Goal: Task Accomplishment & Management: Manage account settings

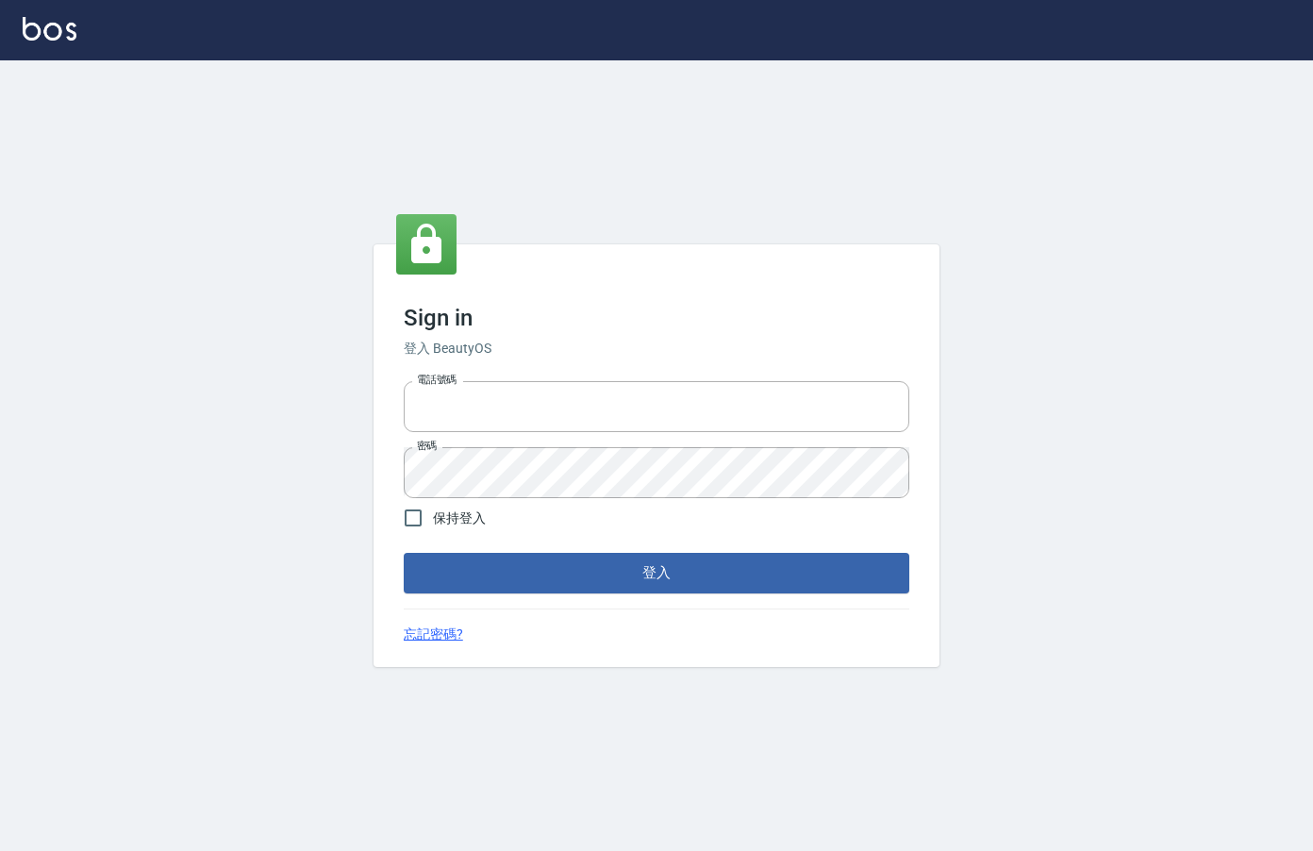
type input "0912850395"
click at [506, 560] on button "登入" at bounding box center [657, 573] width 506 height 40
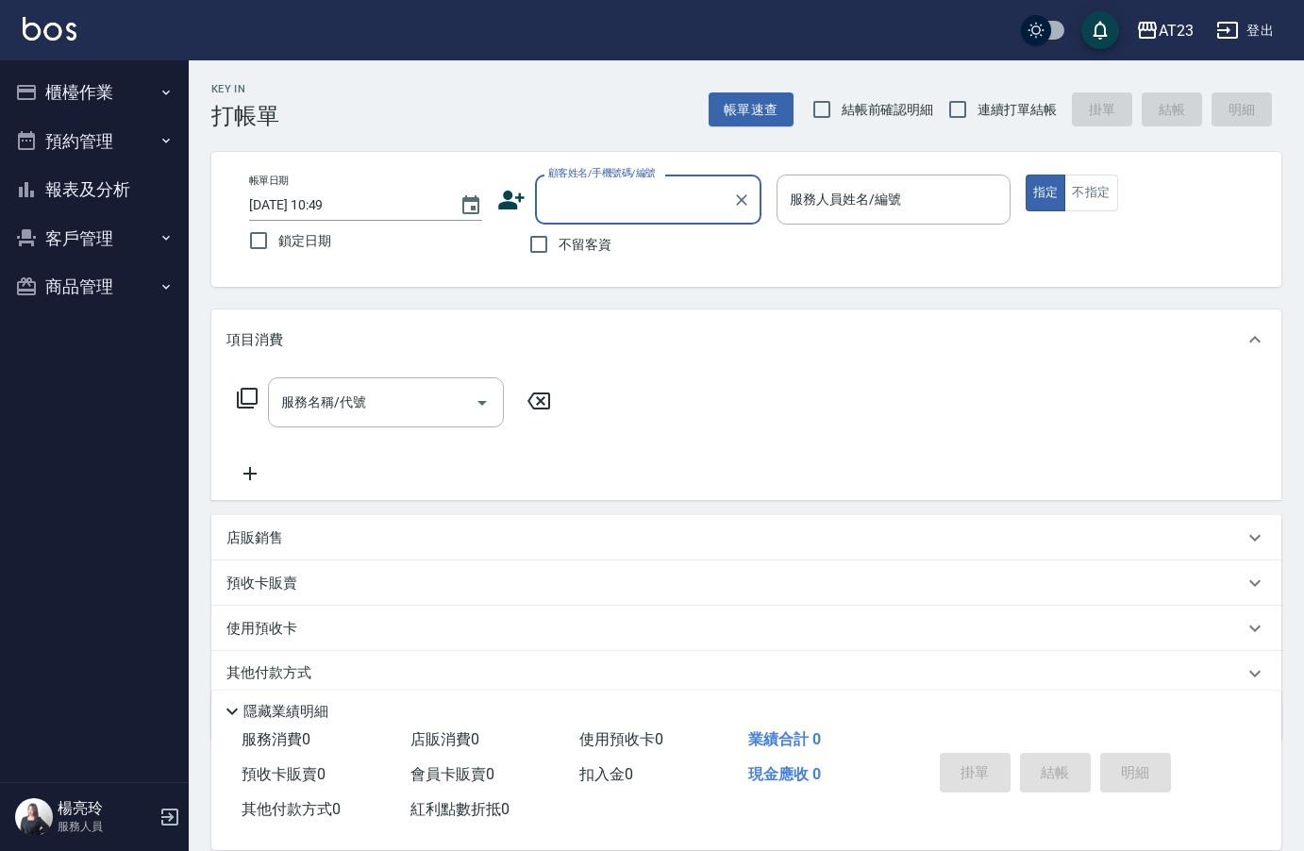
click at [169, 824] on icon "button" at bounding box center [169, 817] width 17 height 17
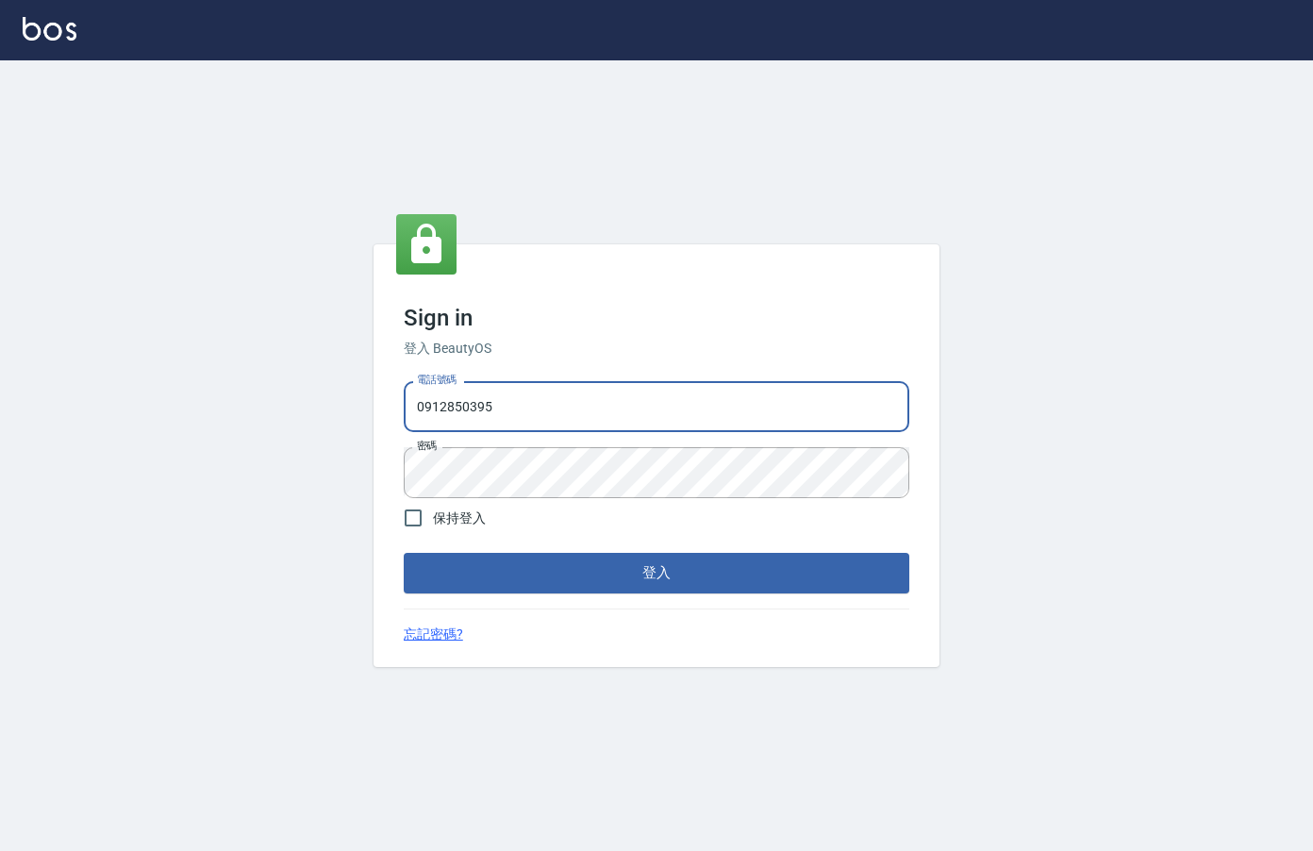
click at [554, 411] on input "0912850395" at bounding box center [657, 406] width 506 height 51
drag, startPoint x: 554, startPoint y: 411, endPoint x: 121, endPoint y: 380, distance: 434.1
click at [121, 380] on div "Sign in 登入 BeautyOS 電話號碼 [PHONE_NUMBER] 電話號碼 密碼 密碼 保持登入 登入 忘記密碼?" at bounding box center [656, 455] width 1313 height 791
type input "0939367977"
click at [175, 427] on div "Sign in 登入 BeautyOS 電話號碼 0939367977 電話號碼 密碼 密碼 保持登入 登入 忘記密碼?" at bounding box center [656, 455] width 1313 height 791
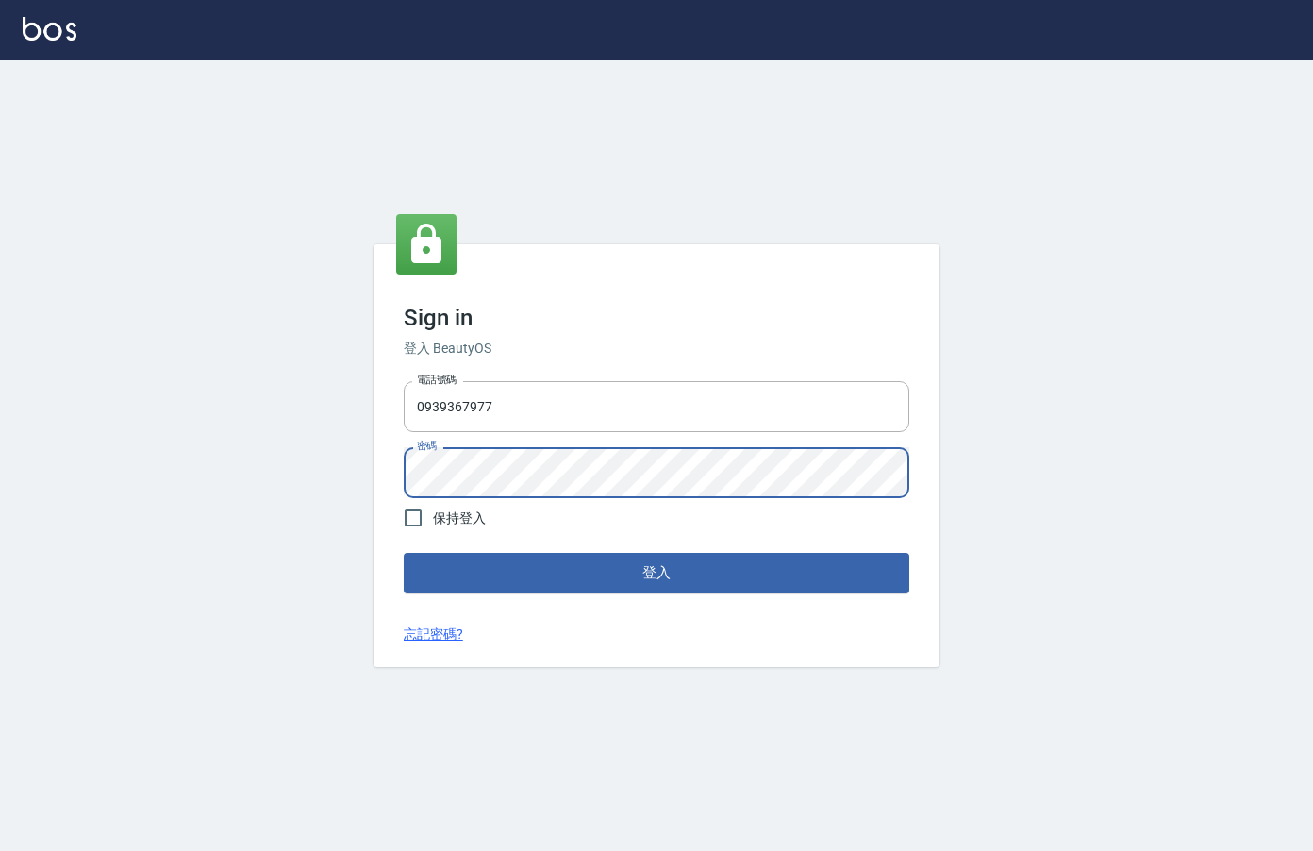
click at [404, 553] on button "登入" at bounding box center [657, 573] width 506 height 40
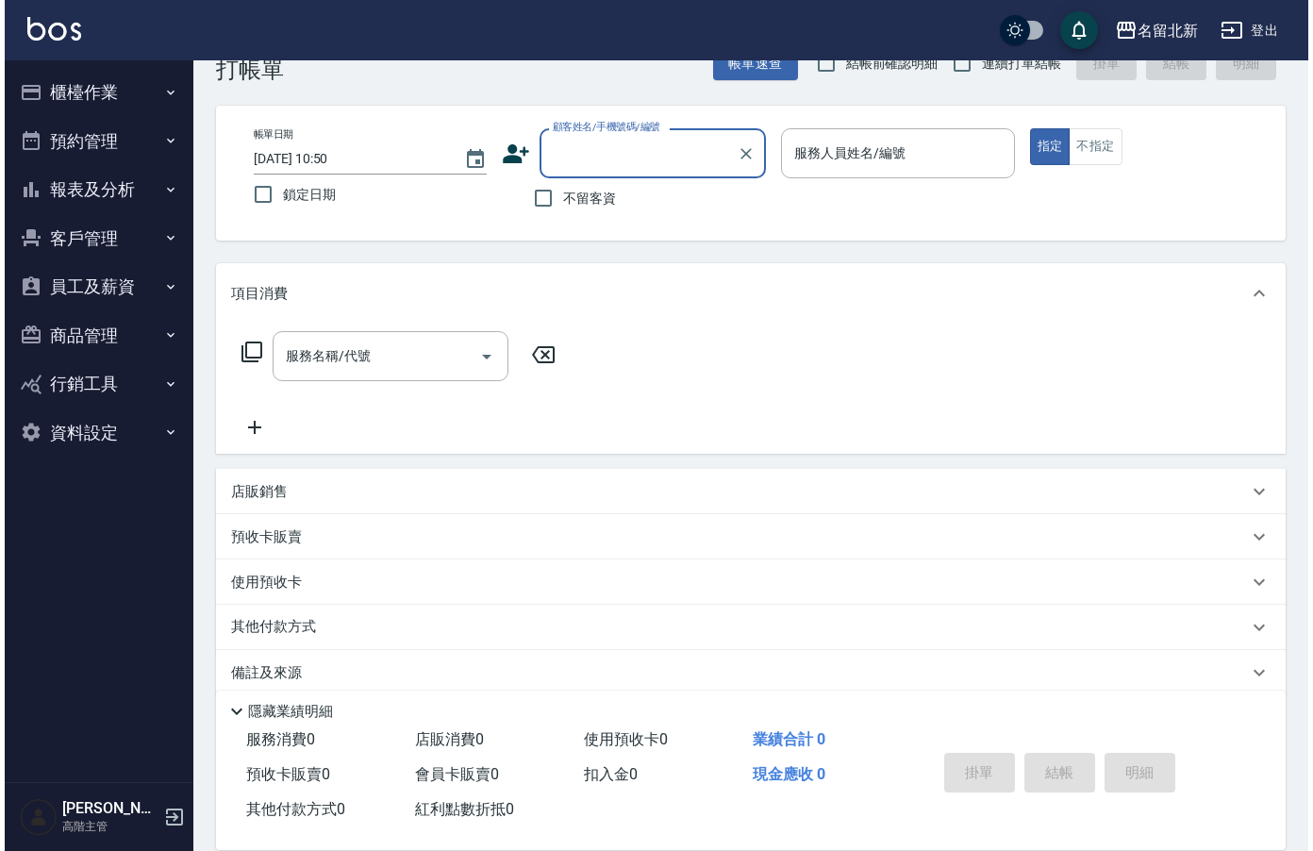
scroll to position [72, 0]
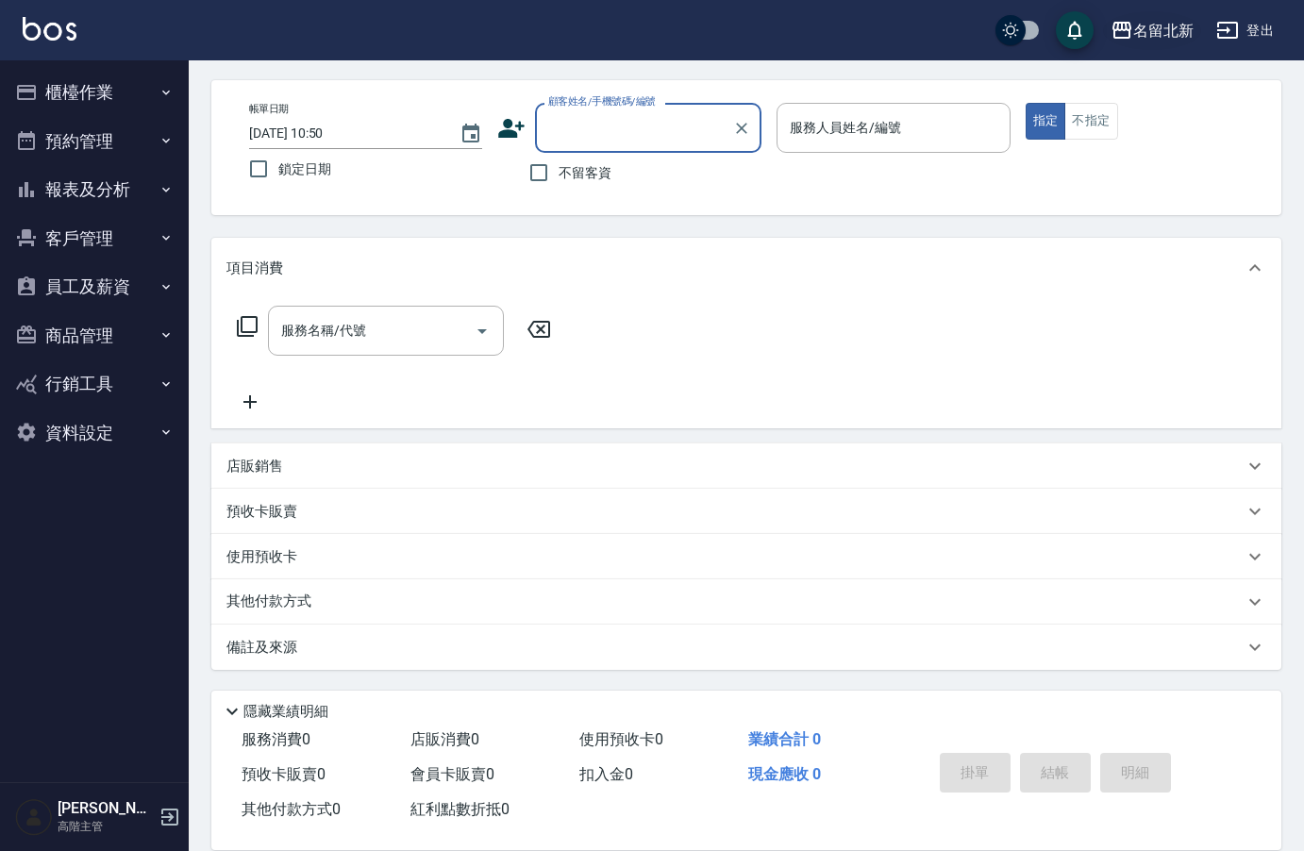
click at [1154, 29] on div "名留北新" at bounding box center [1163, 31] width 60 height 24
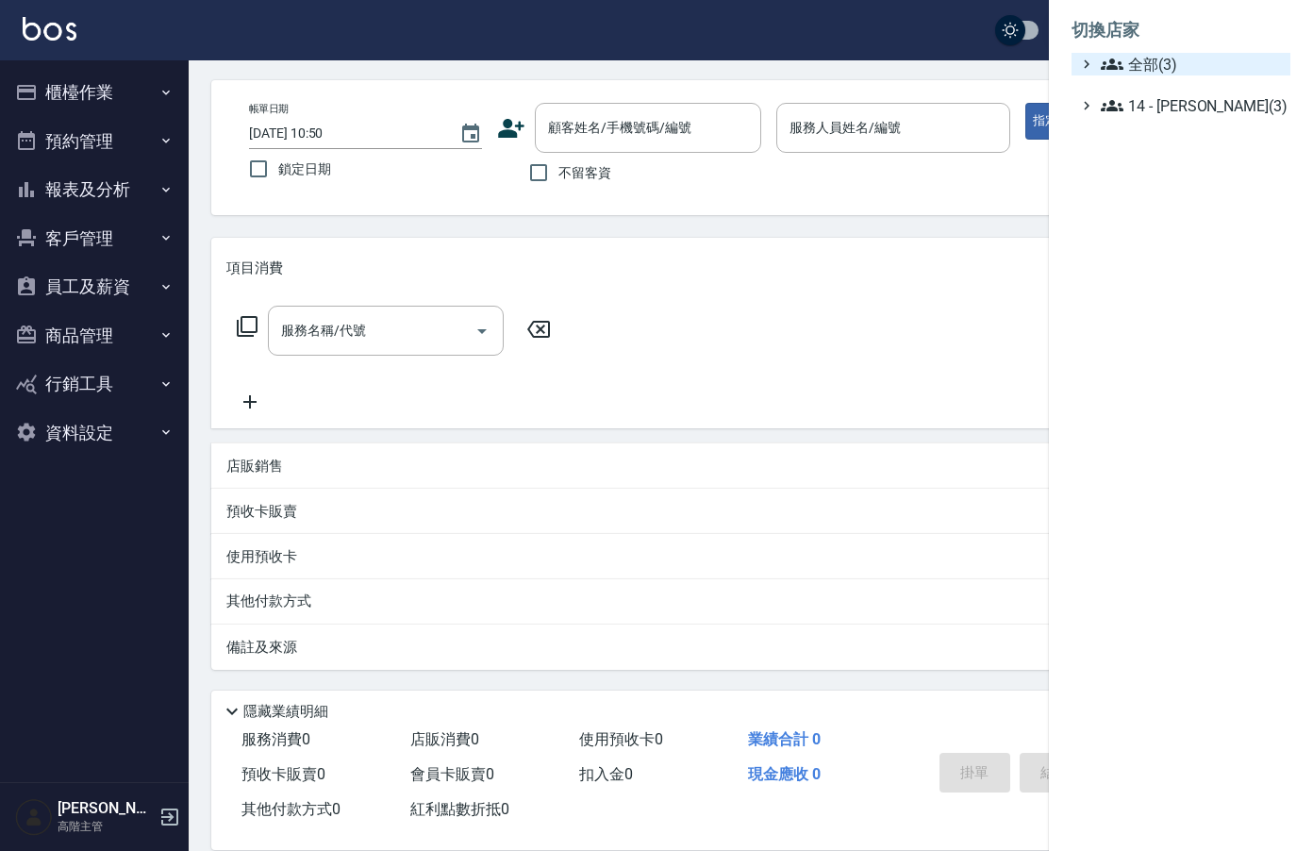
click at [1196, 56] on span "全部(3)" at bounding box center [1192, 64] width 182 height 23
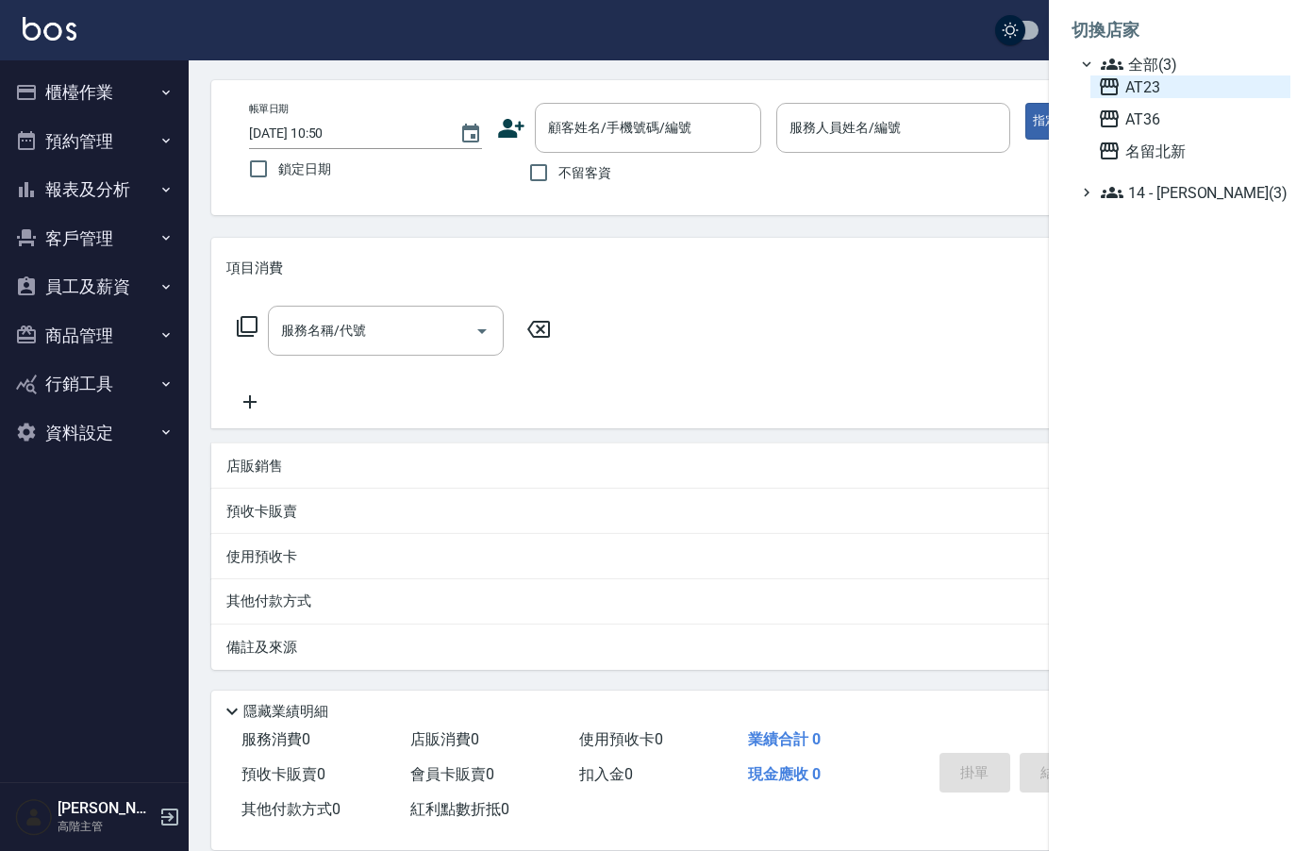
click at [1164, 81] on span "AT23" at bounding box center [1190, 86] width 185 height 23
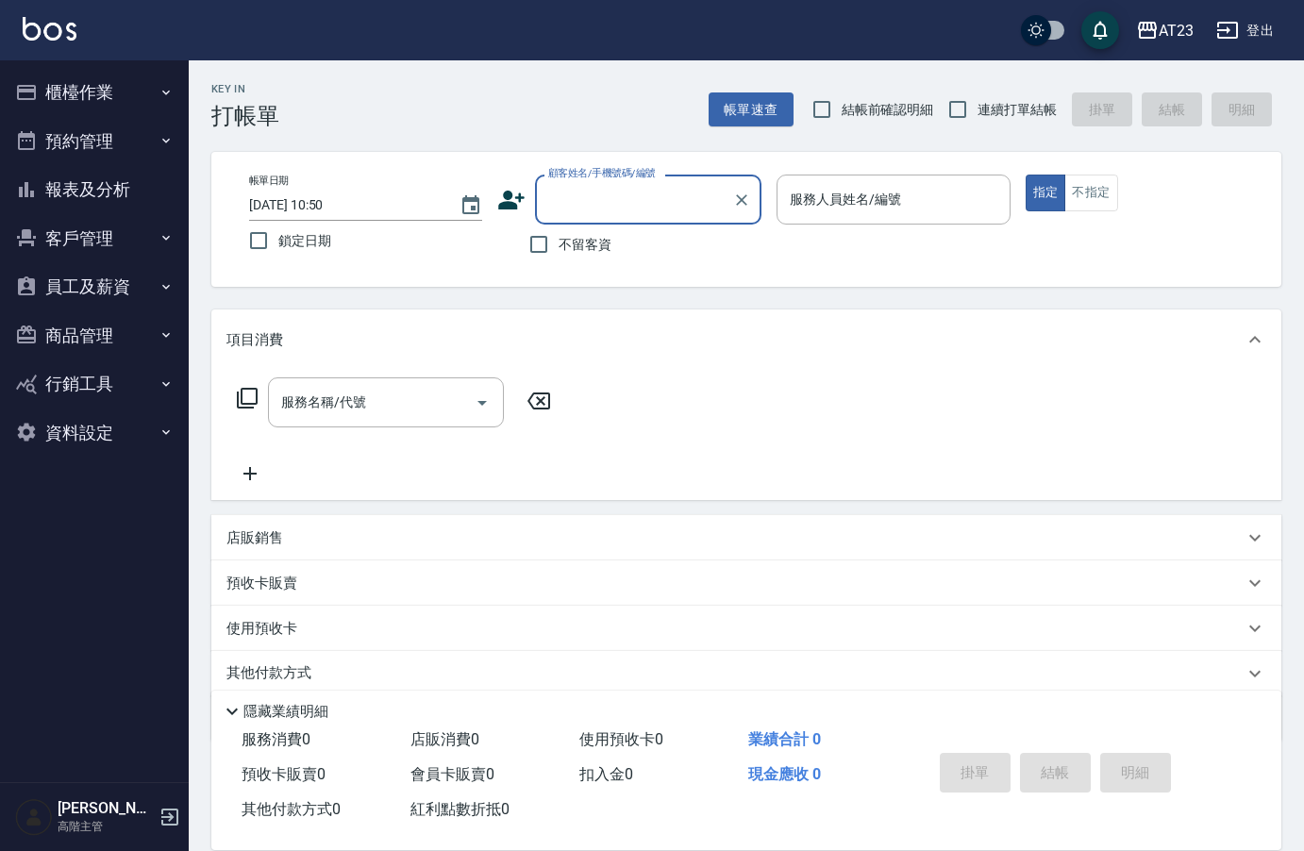
click at [52, 430] on button "資料設定" at bounding box center [95, 432] width 174 height 49
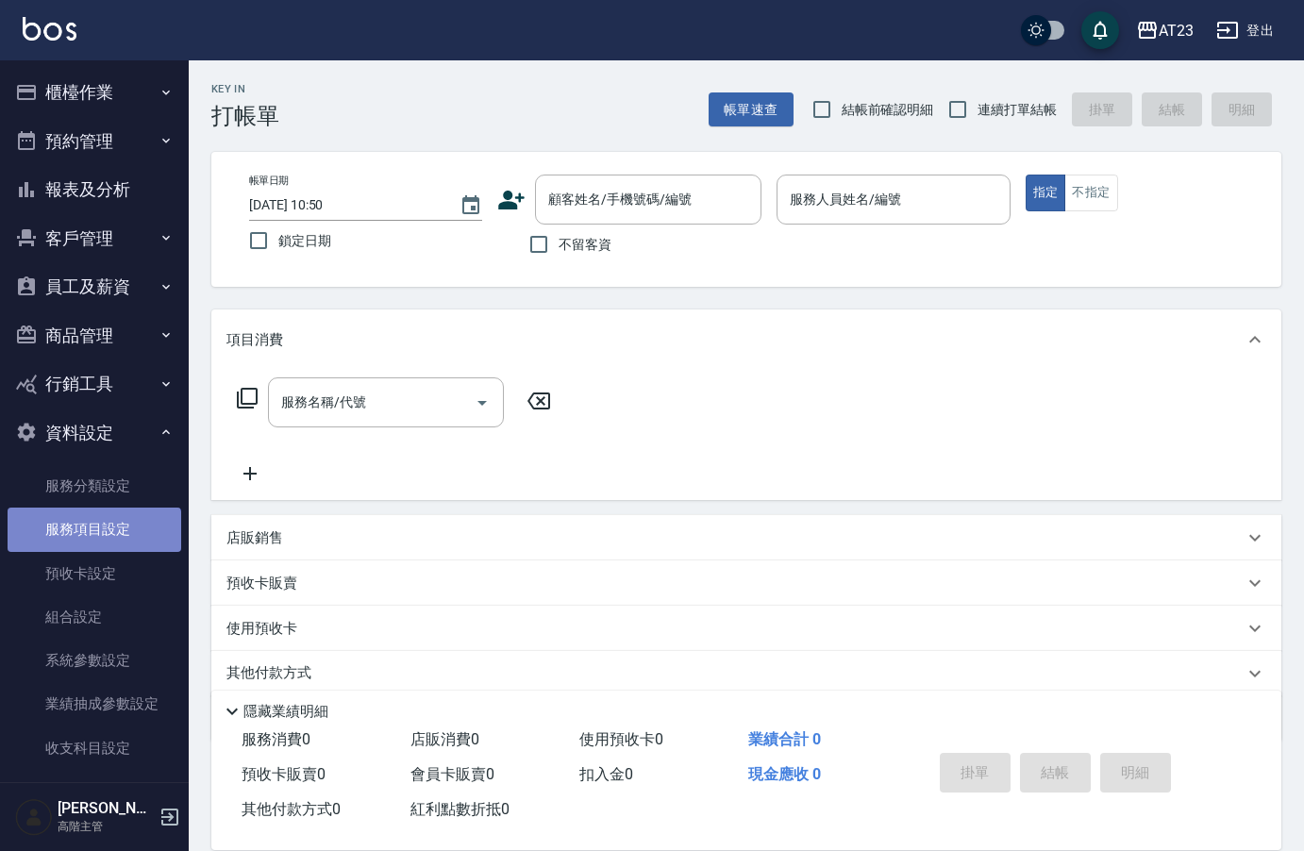
click at [93, 534] on link "服務項目設定" at bounding box center [95, 529] width 174 height 43
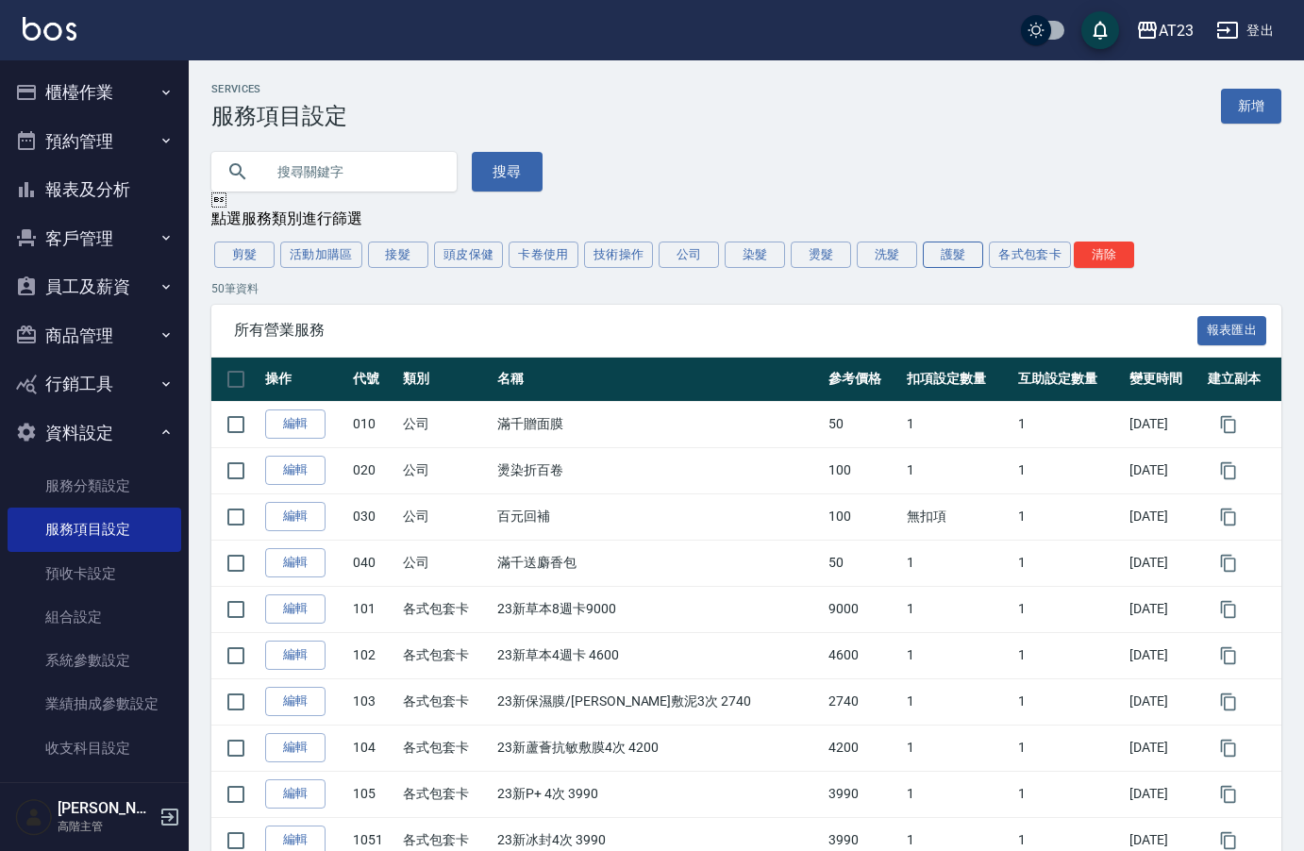
click at [937, 262] on button "護髮" at bounding box center [953, 255] width 60 height 26
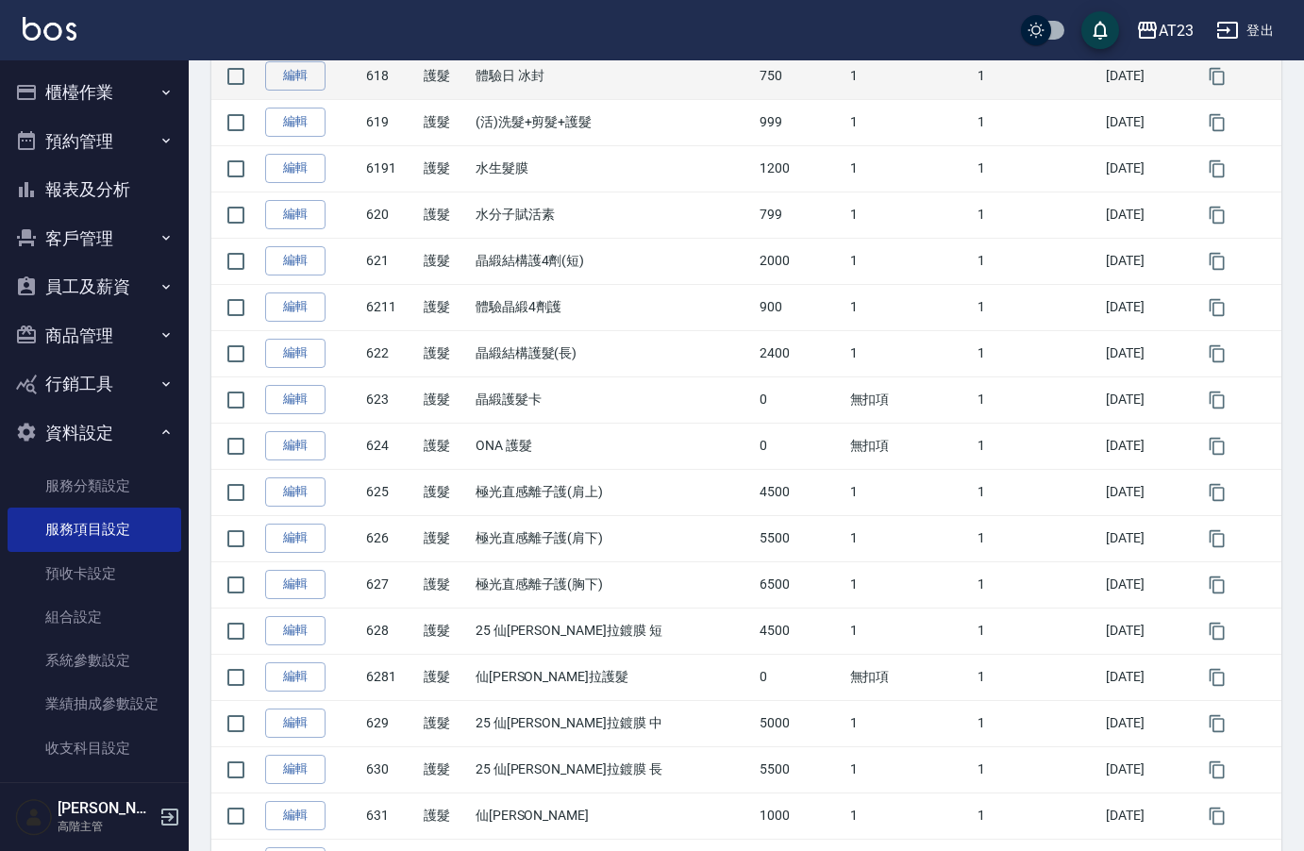
scroll to position [1415, 0]
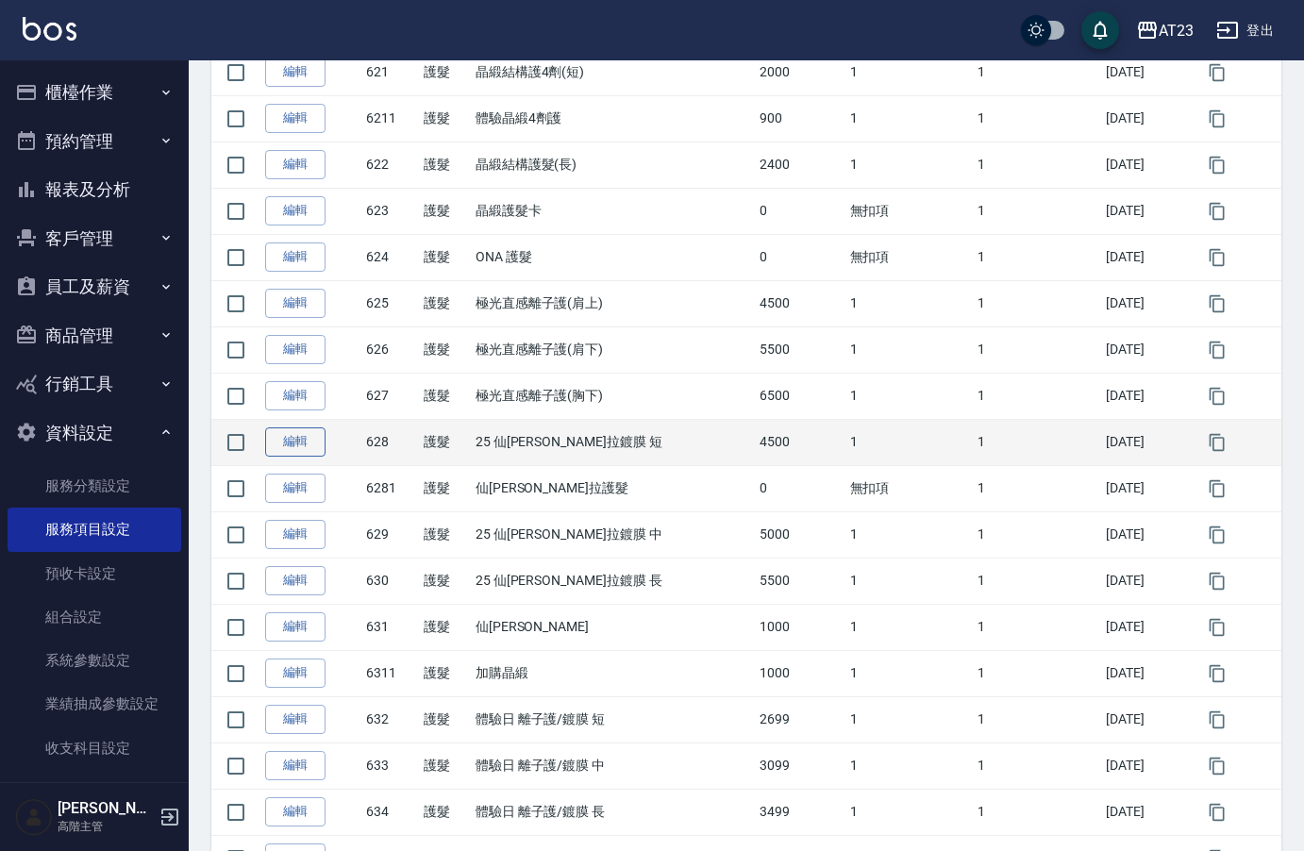
click at [287, 443] on link "編輯" at bounding box center [295, 441] width 60 height 29
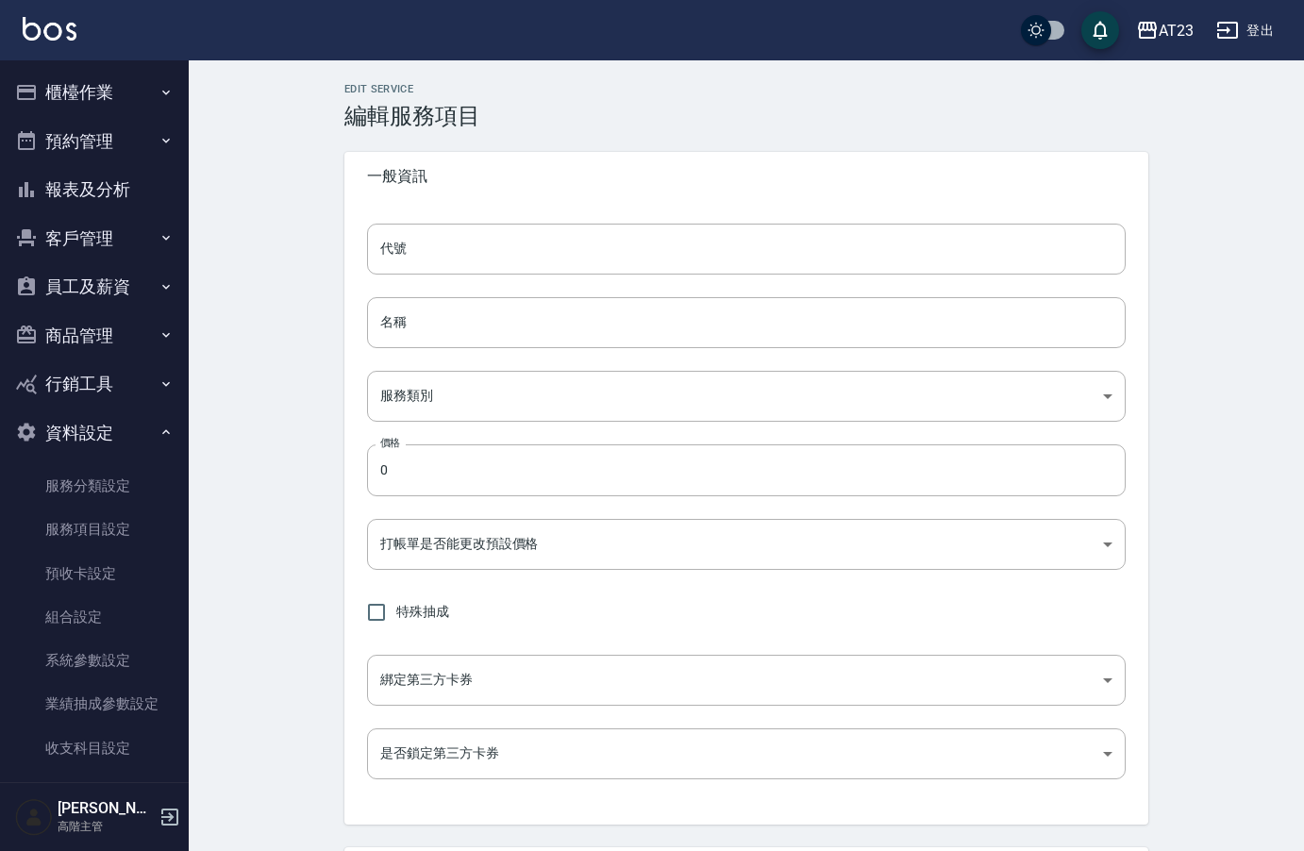
type input "628"
type input "25 仙杜瑞拉鍍膜 短"
type input "e848ae07-bfb9-42fe-ac79-959ae2ab5150"
type input "4500"
type input "FALSE"
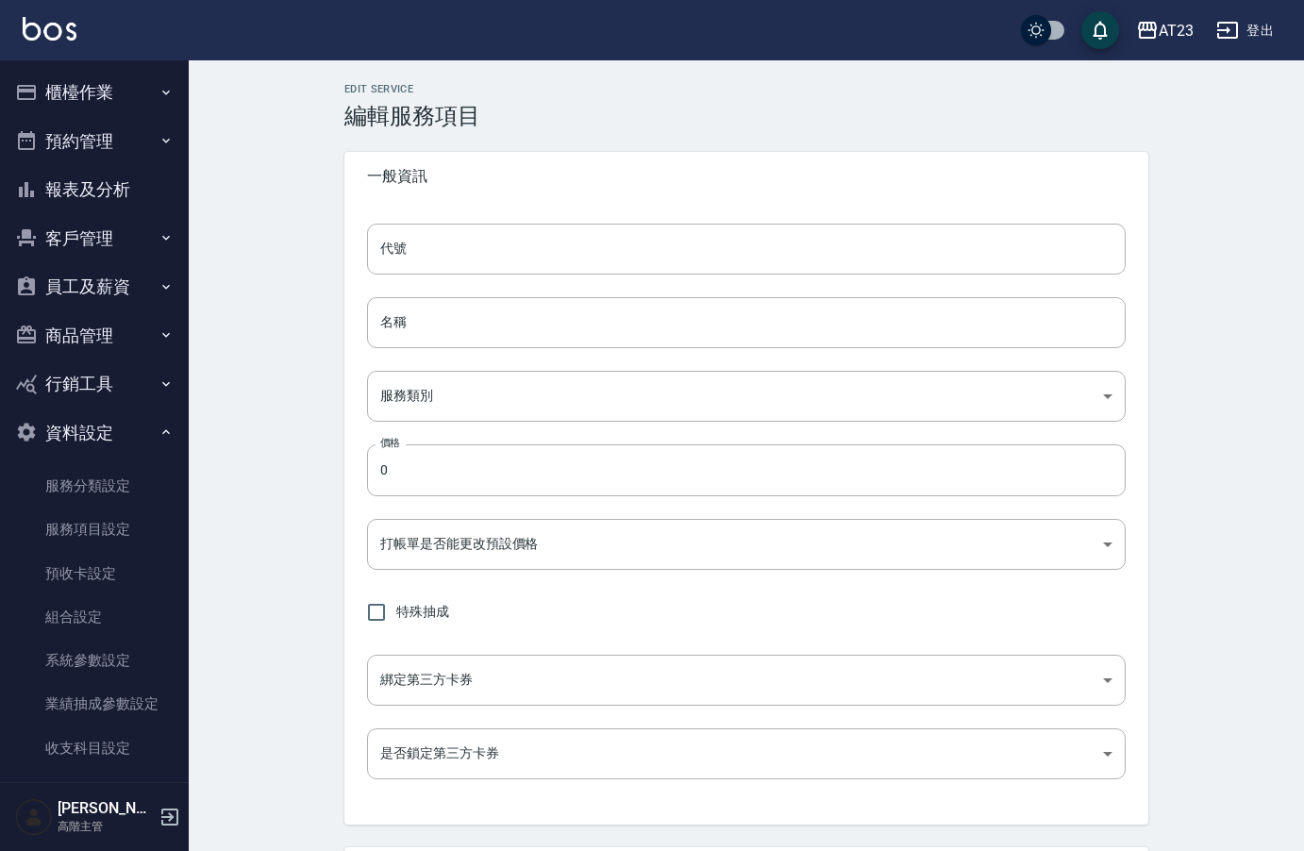
type input "none"
type input "UNSET"
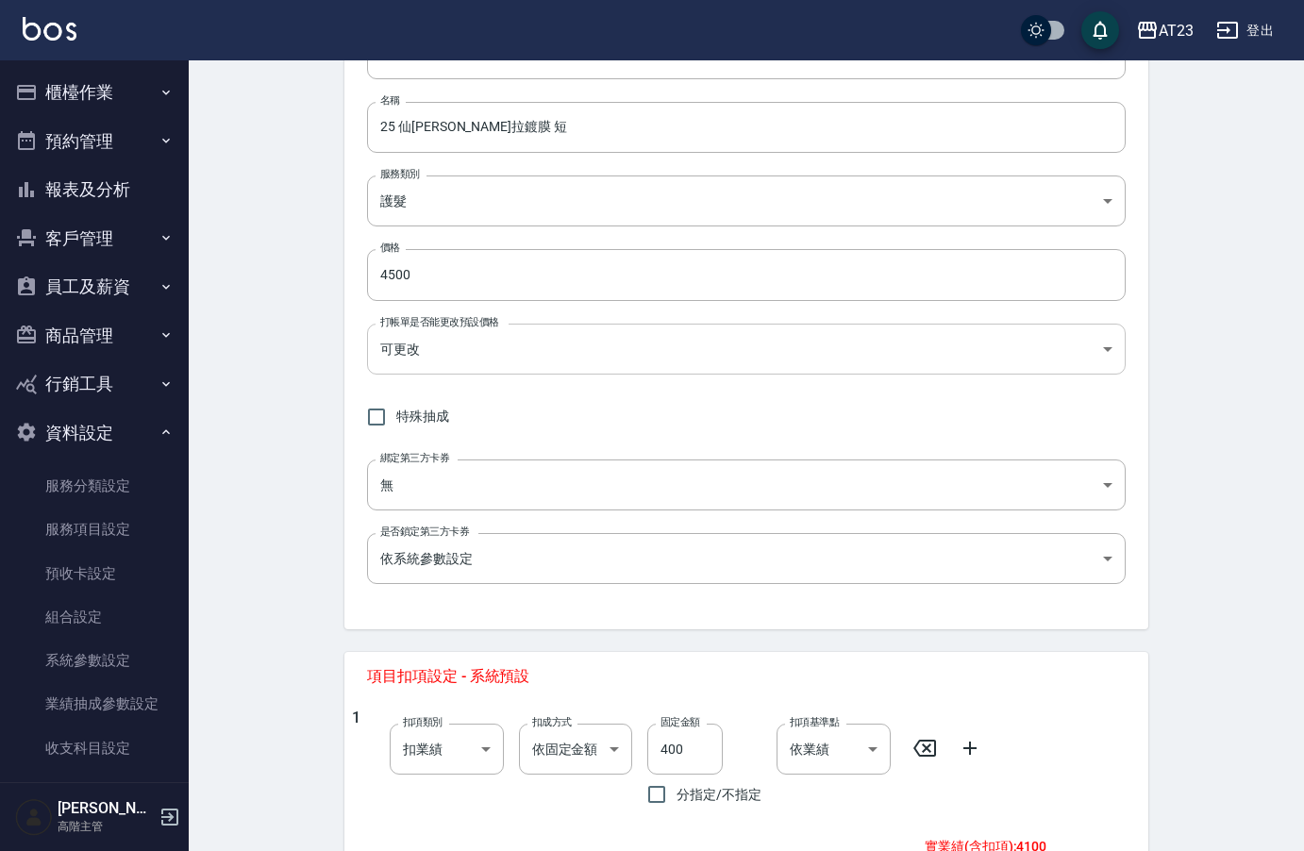
scroll to position [472, 0]
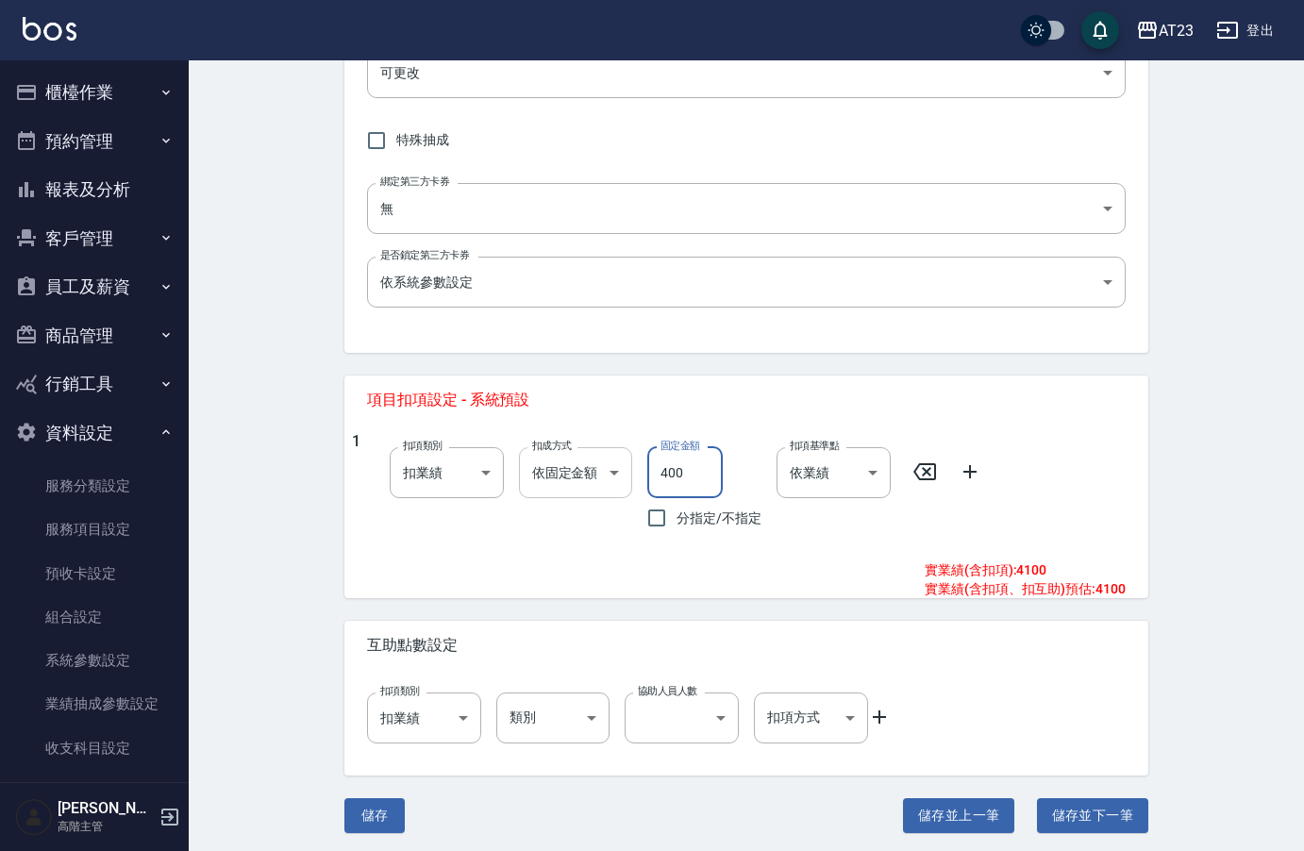
drag, startPoint x: 699, startPoint y: 474, endPoint x: 601, endPoint y: 463, distance: 98.7
click at [601, 463] on div "1 扣項類別 扣業績 onSales 扣項類別 扣成方式 依固定金額 扣固定金額 扣成方式 固定金額 400 固定金額 分指定/不指定 扣項基準點 依業績 0…" at bounding box center [739, 485] width 774 height 106
type input "460"
click at [1083, 819] on button "儲存並下一筆" at bounding box center [1092, 815] width 111 height 35
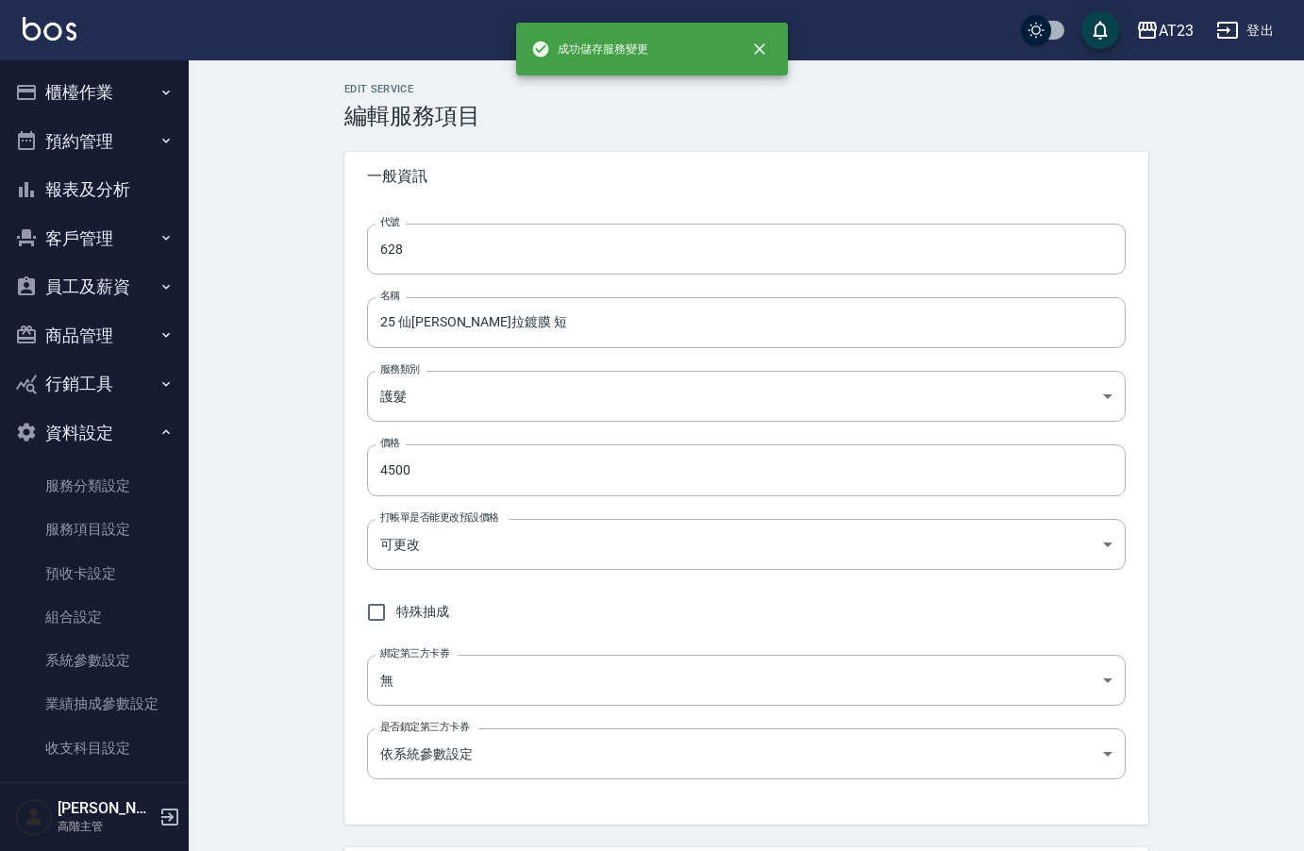
type input "6281"
type input "仙杜瑞拉護髮"
type input "0"
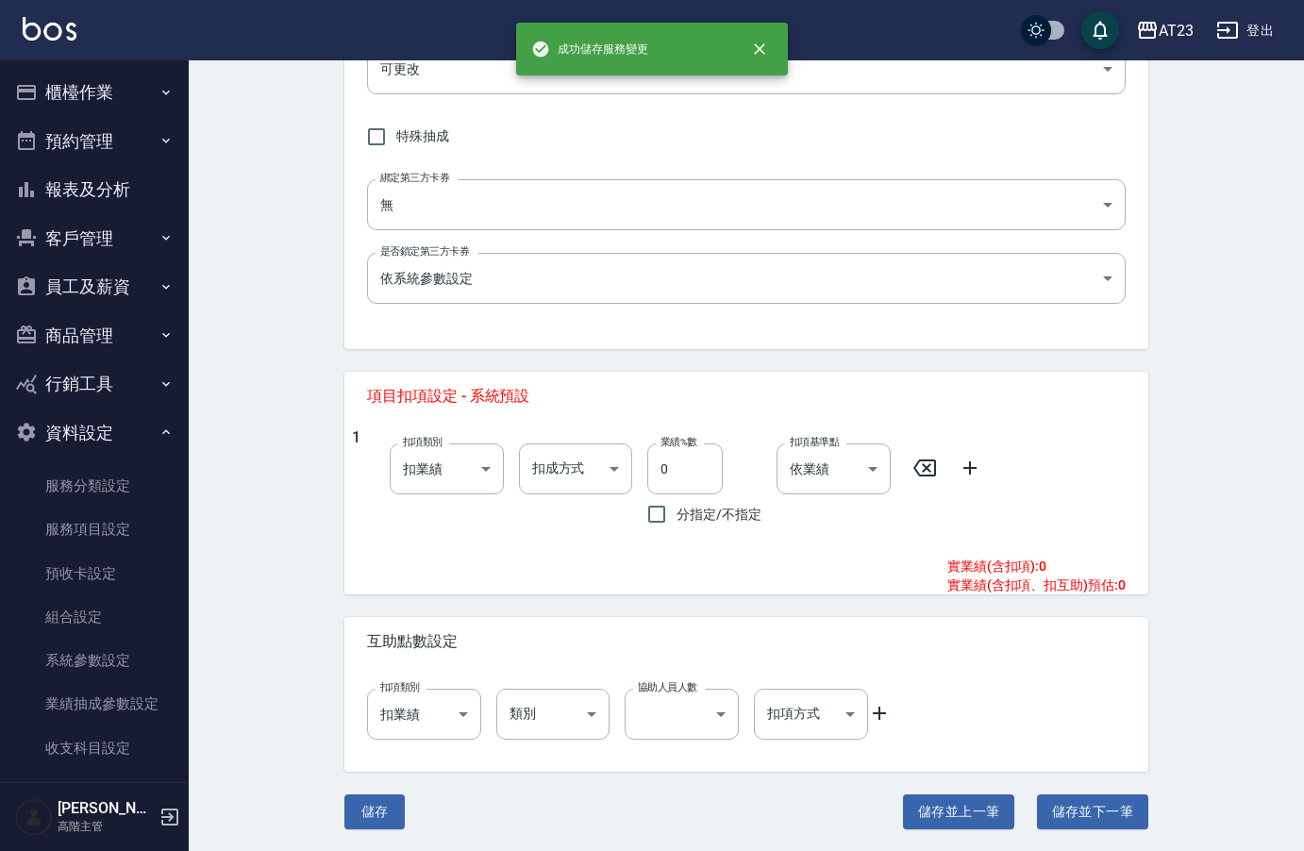
scroll to position [476, 0]
click at [1092, 804] on button "儲存並下一筆" at bounding box center [1092, 810] width 111 height 35
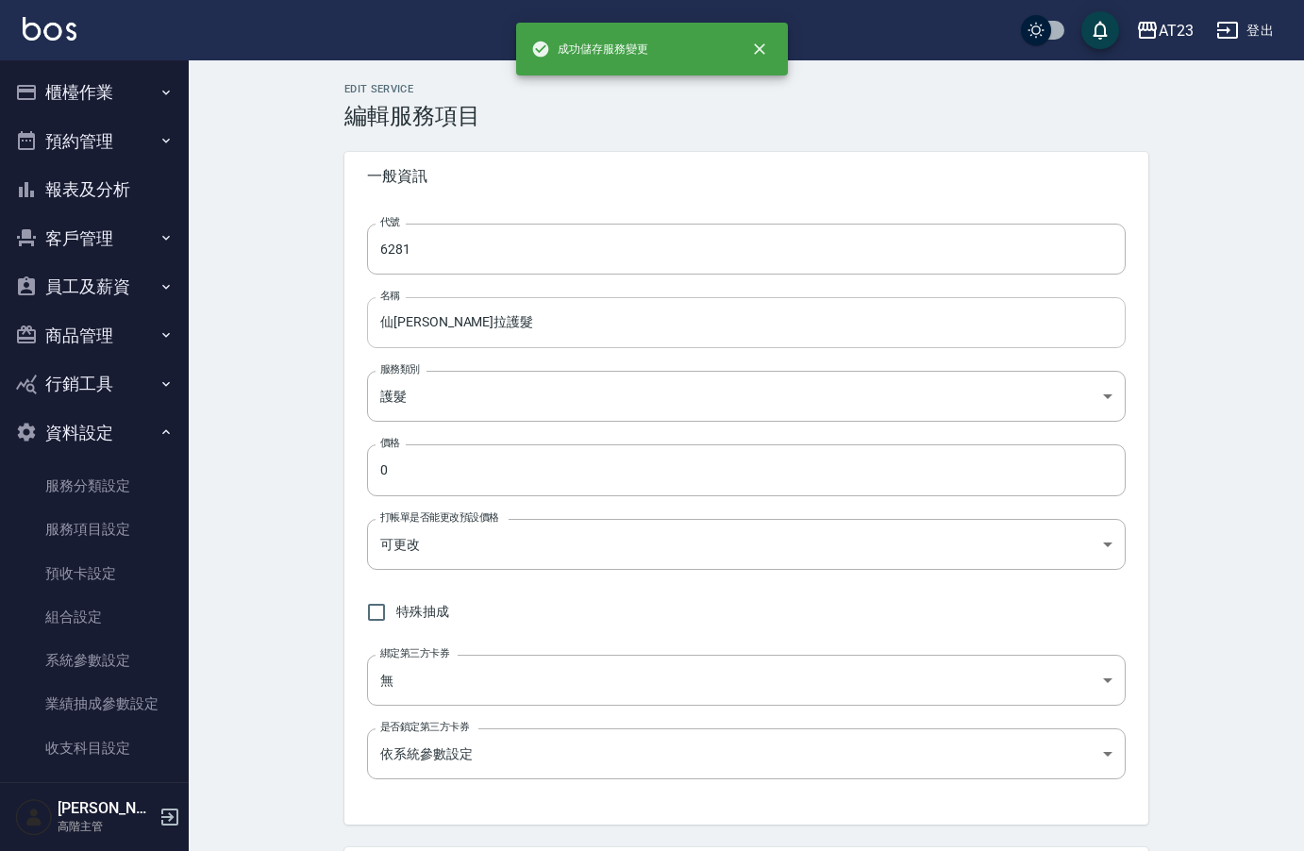
type input "629"
type input "25 仙杜瑞拉鍍膜 中"
type input "5000"
type input "扣固定金額"
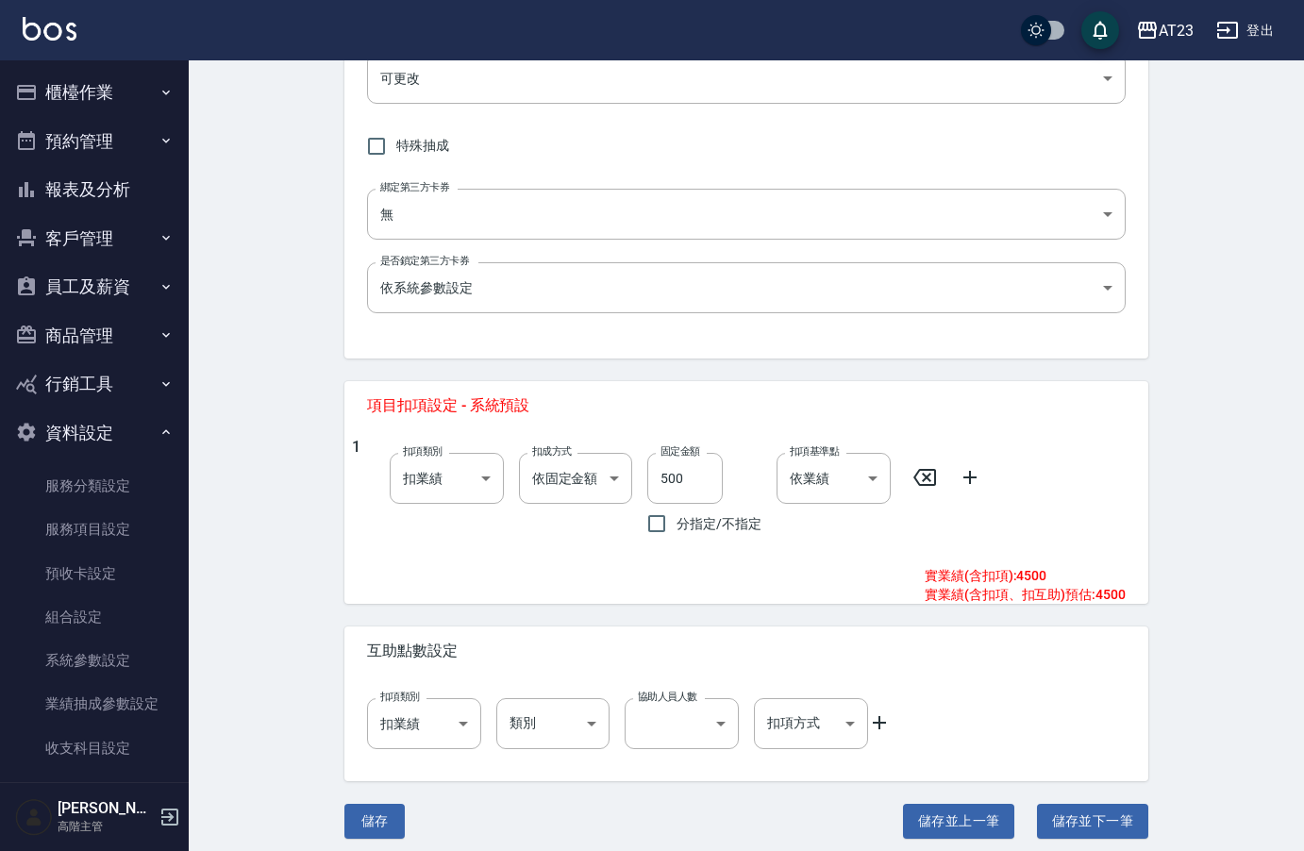
scroll to position [476, 0]
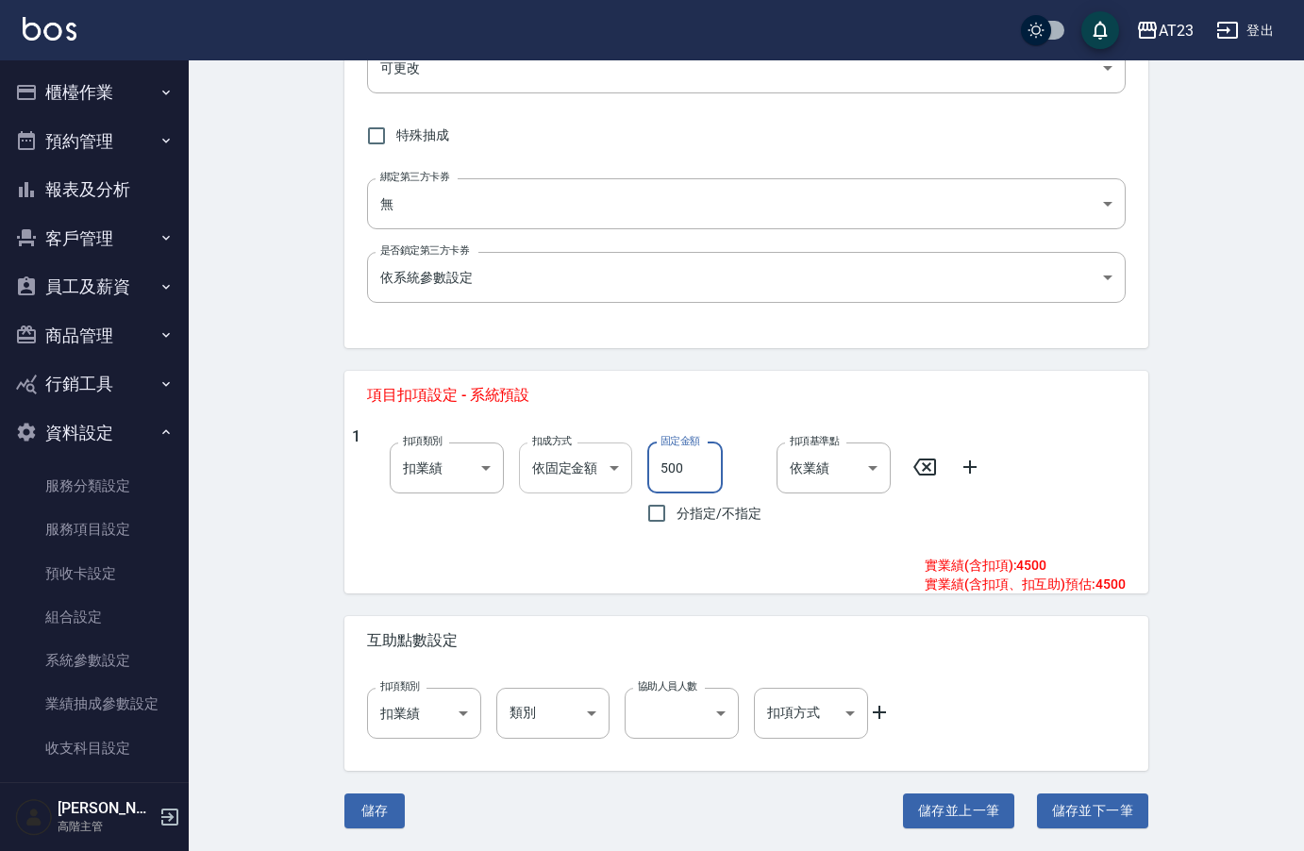
drag, startPoint x: 707, startPoint y: 473, endPoint x: 581, endPoint y: 458, distance: 126.4
click at [581, 458] on div "1 扣項類別 扣業績 onSales 扣項類別 扣成方式 依固定金額 扣固定金額 扣成方式 固定金額 500 固定金額 分指定/不指定 扣項基準點 依業績 0…" at bounding box center [739, 480] width 774 height 106
type input "560"
click at [1113, 809] on button "儲存並下一筆" at bounding box center [1092, 810] width 111 height 35
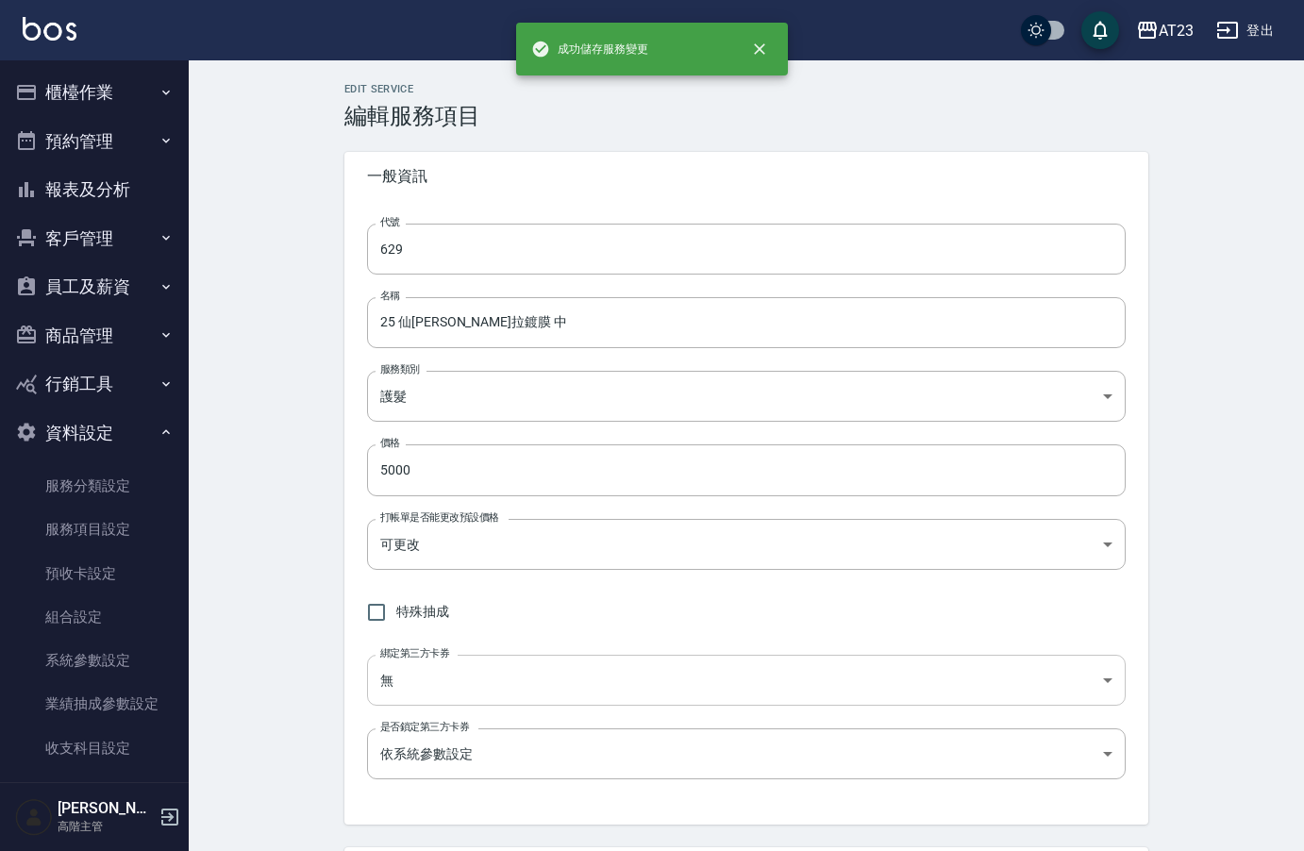
type input "630"
type input "25 仙杜瑞拉鍍膜 長"
type input "5500"
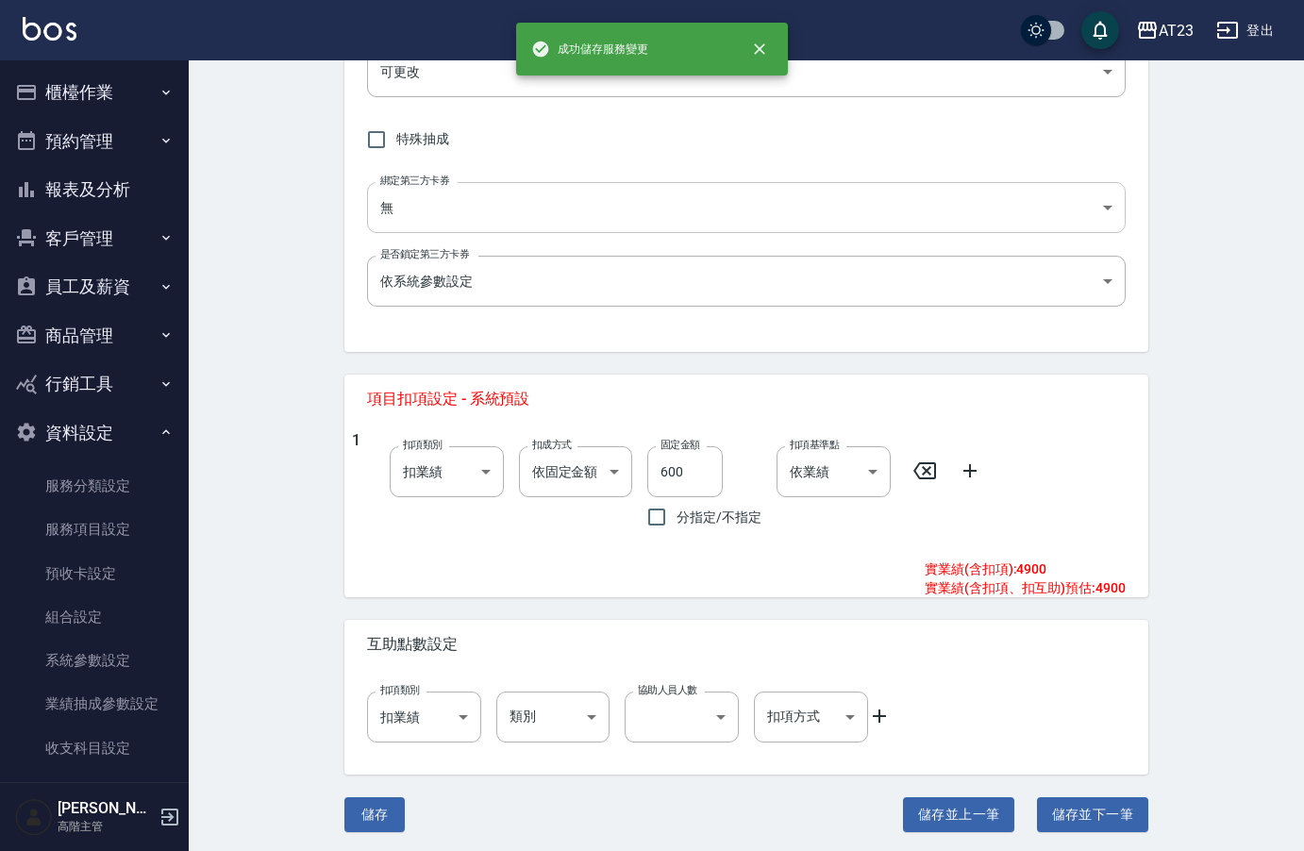
scroll to position [476, 0]
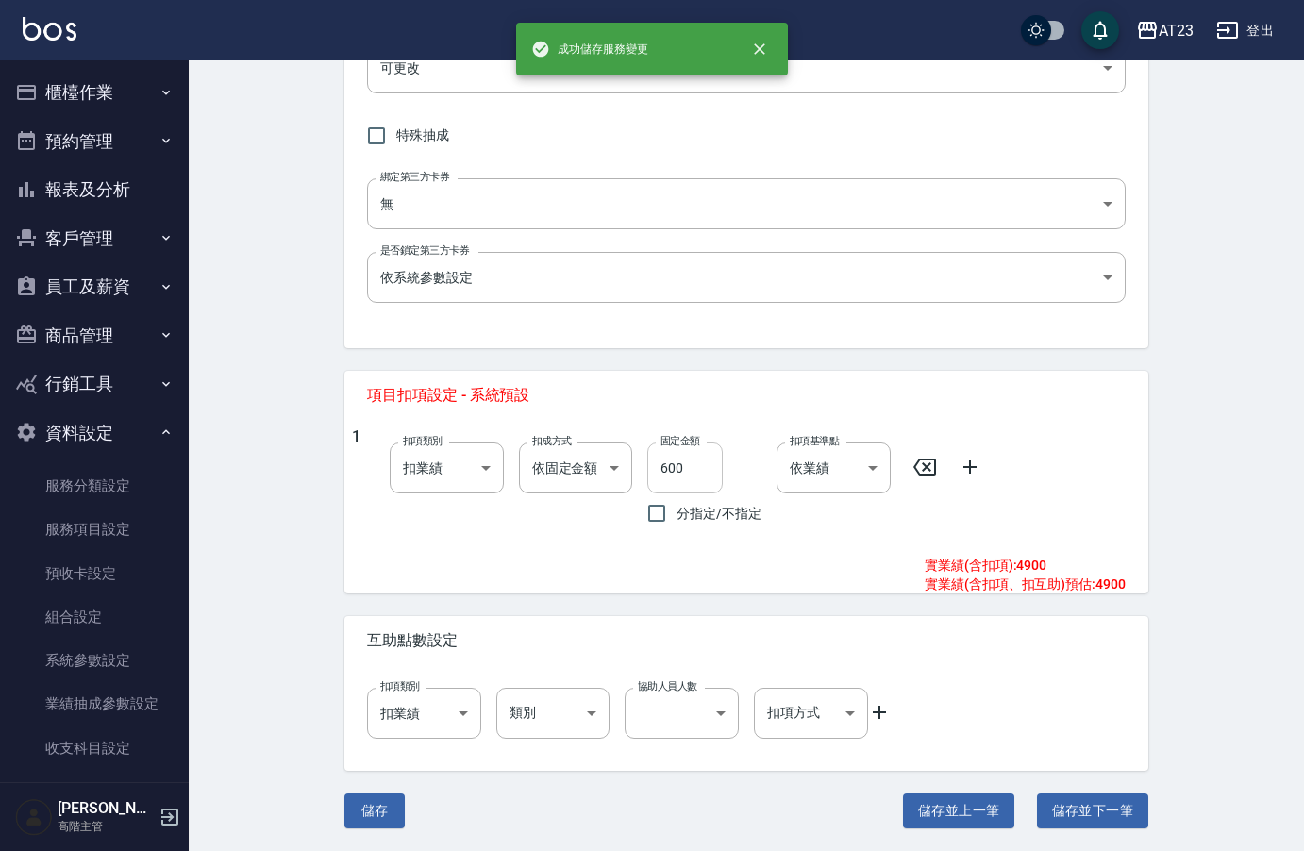
click at [692, 463] on input "600" at bounding box center [684, 467] width 75 height 51
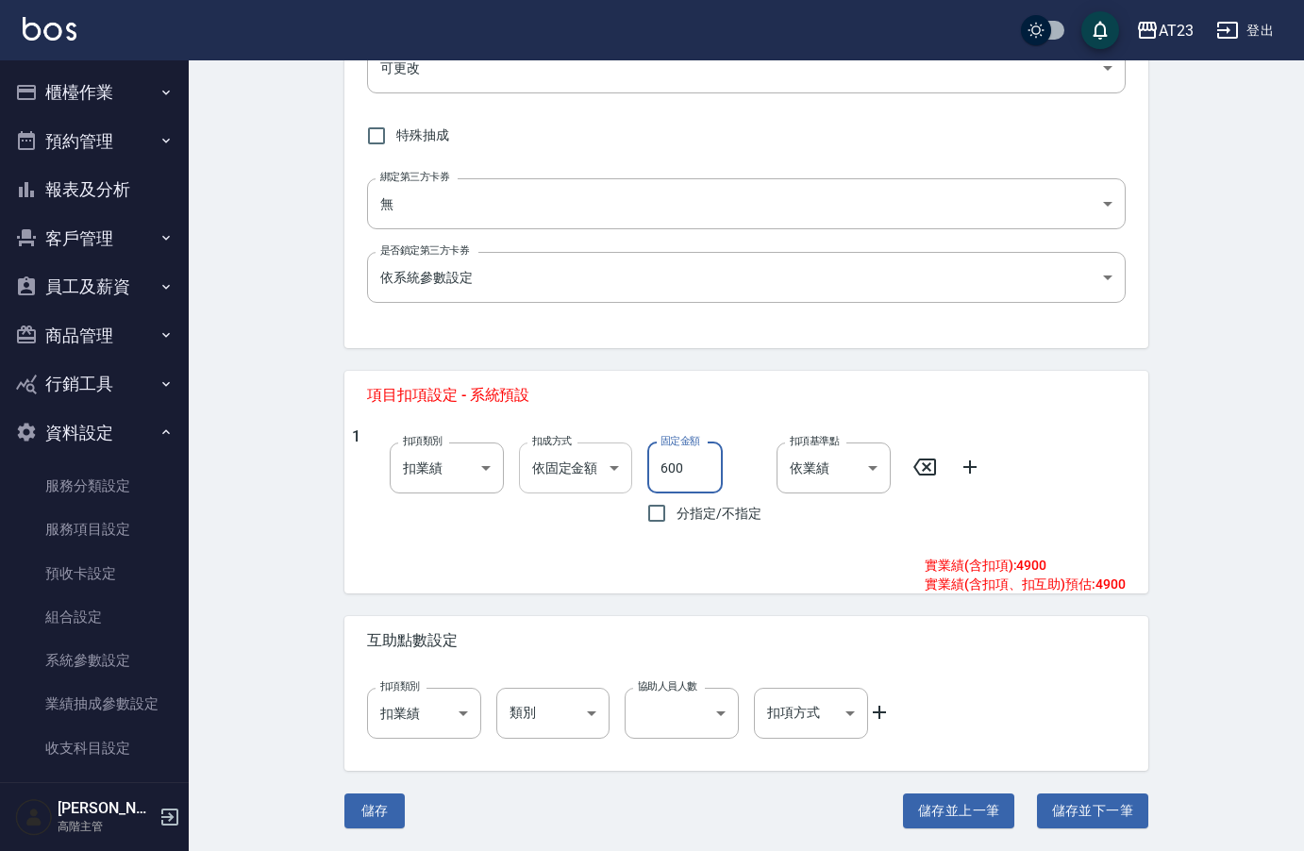
drag, startPoint x: 692, startPoint y: 463, endPoint x: 525, endPoint y: 458, distance: 167.1
click at [525, 458] on div "1 扣項類別 扣業績 onSales 扣項類別 扣成方式 依固定金額 扣固定金額 扣成方式 固定金額 600 固定金額 分指定/不指定 扣項基準點 依業績 0…" at bounding box center [739, 480] width 774 height 106
type input "660"
click at [1087, 815] on button "儲存並下一筆" at bounding box center [1092, 810] width 111 height 35
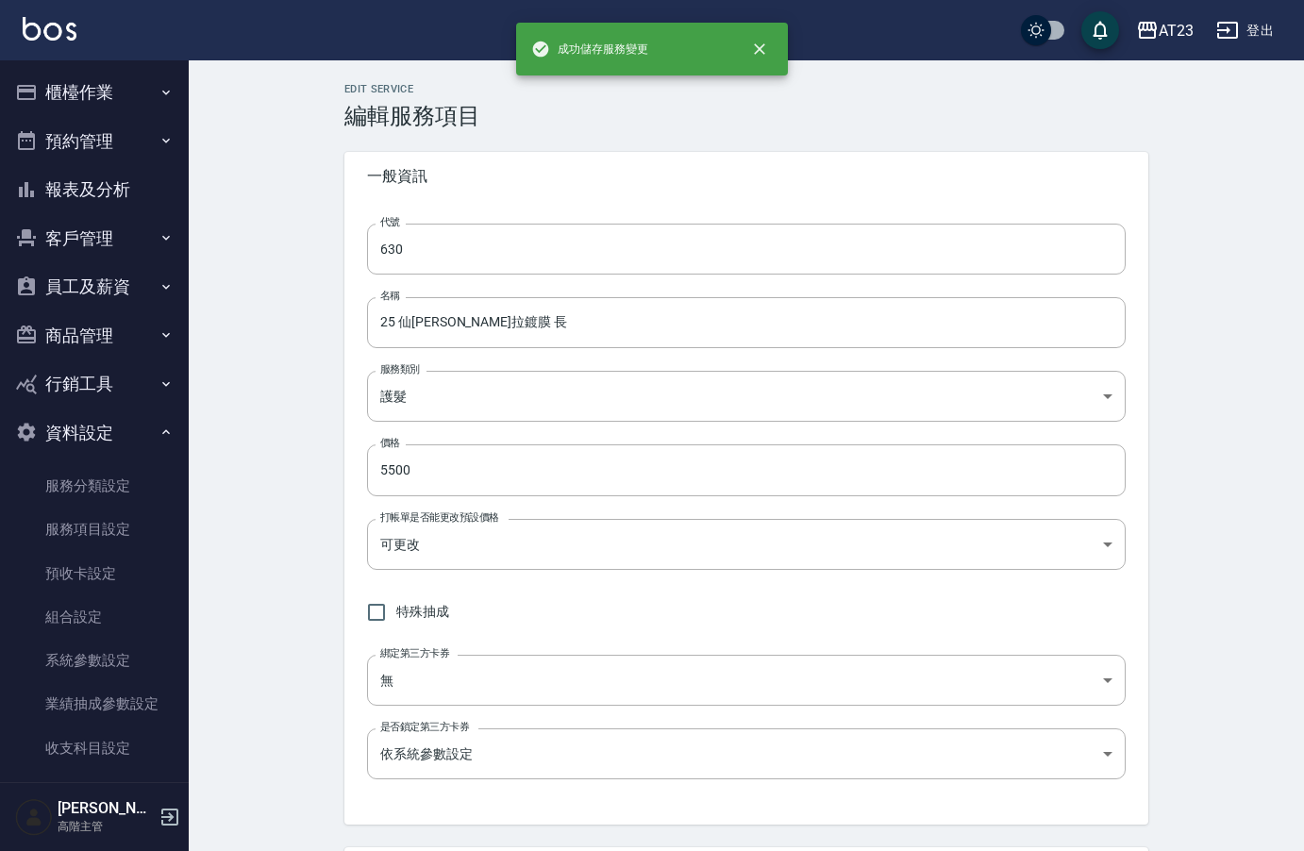
type input "631"
type input "仙杜瑞拉 加厚"
type input "1000"
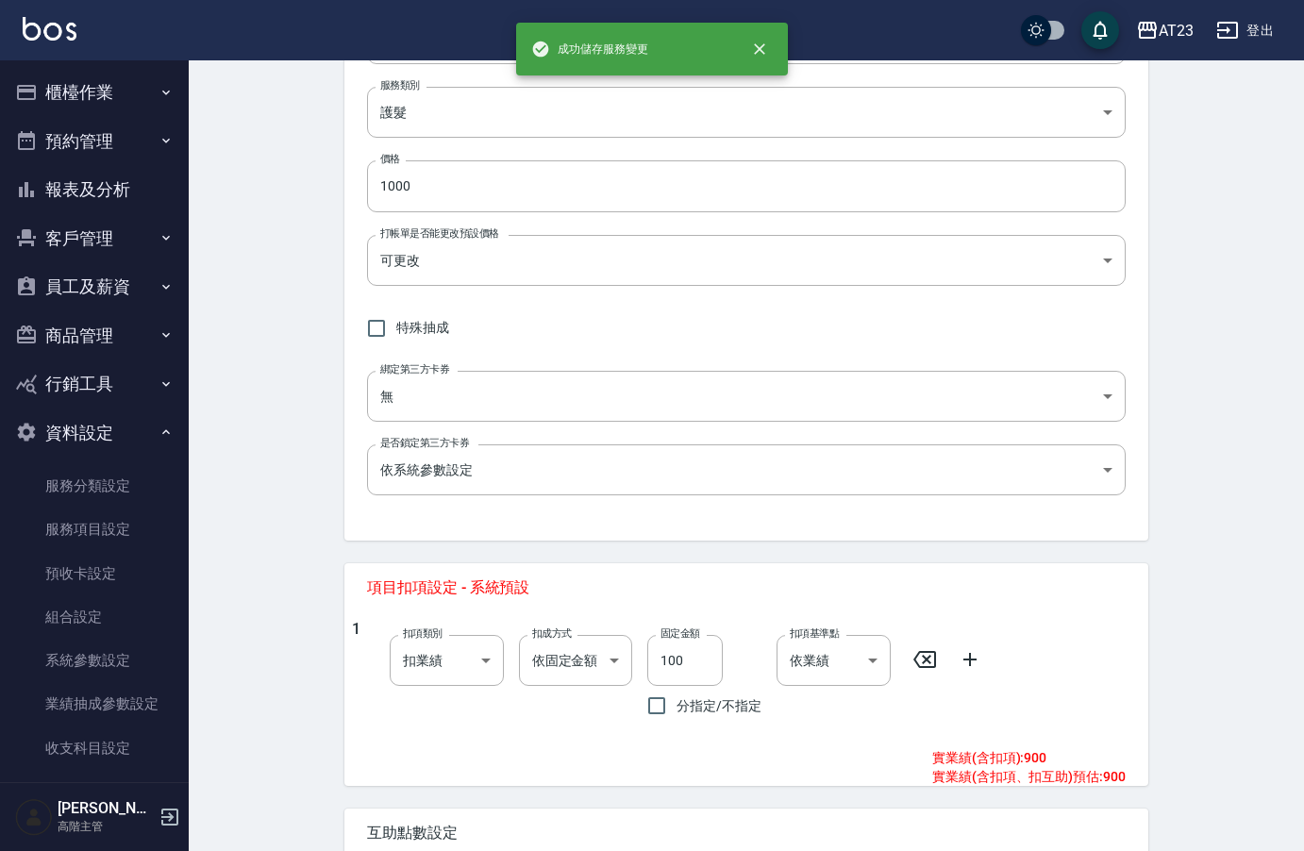
scroll to position [476, 0]
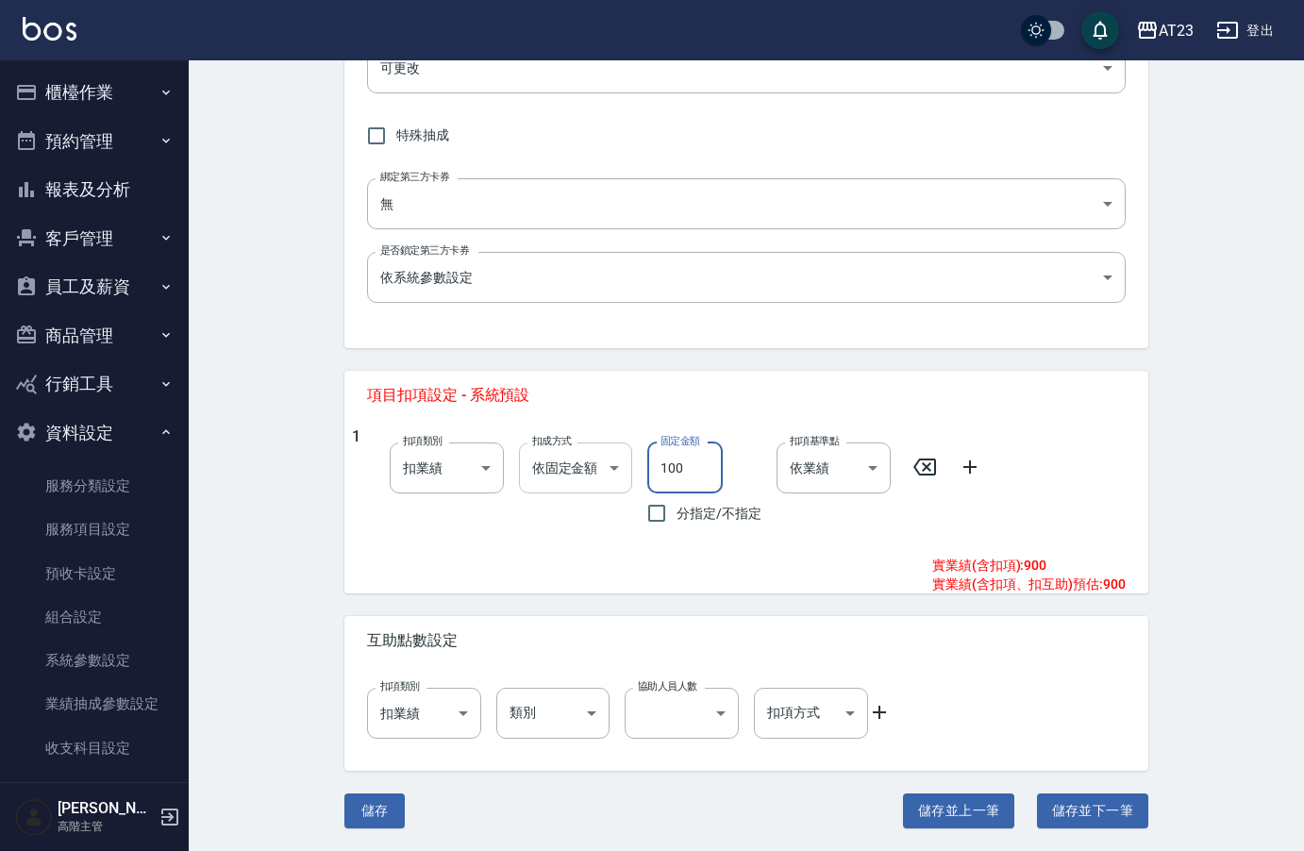
drag, startPoint x: 707, startPoint y: 469, endPoint x: 603, endPoint y: 462, distance: 104.0
click at [603, 462] on div "1 扣項類別 扣業績 onSales 扣項類別 扣成方式 依固定金額 扣固定金額 扣成方式 固定金額 100 固定金額 分指定/不指定 扣項基準點 依業績 0…" at bounding box center [739, 480] width 774 height 106
type input "6"
type input "160"
click at [1070, 808] on button "儲存並下一筆" at bounding box center [1092, 810] width 111 height 35
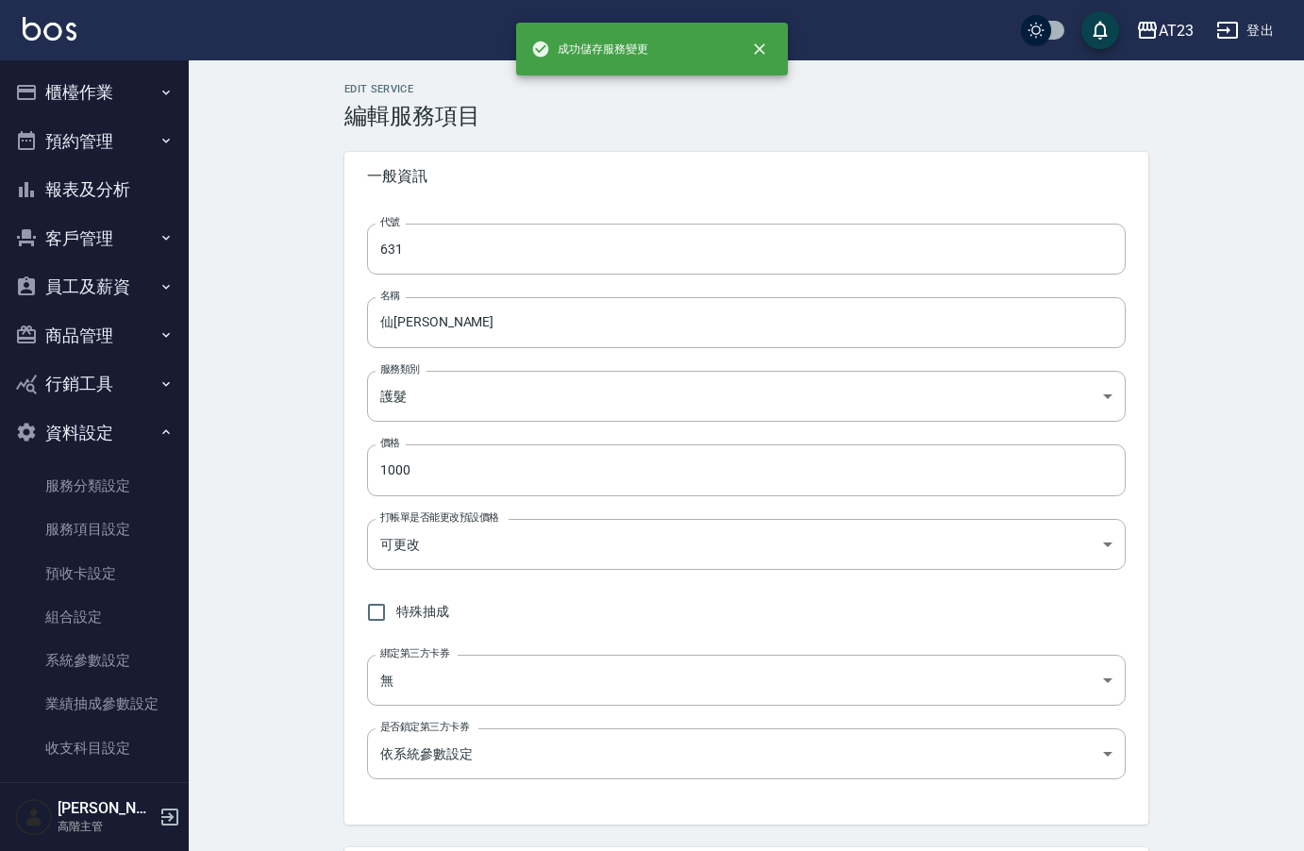
type input "6311"
type input "加購晶緞"
type input "200"
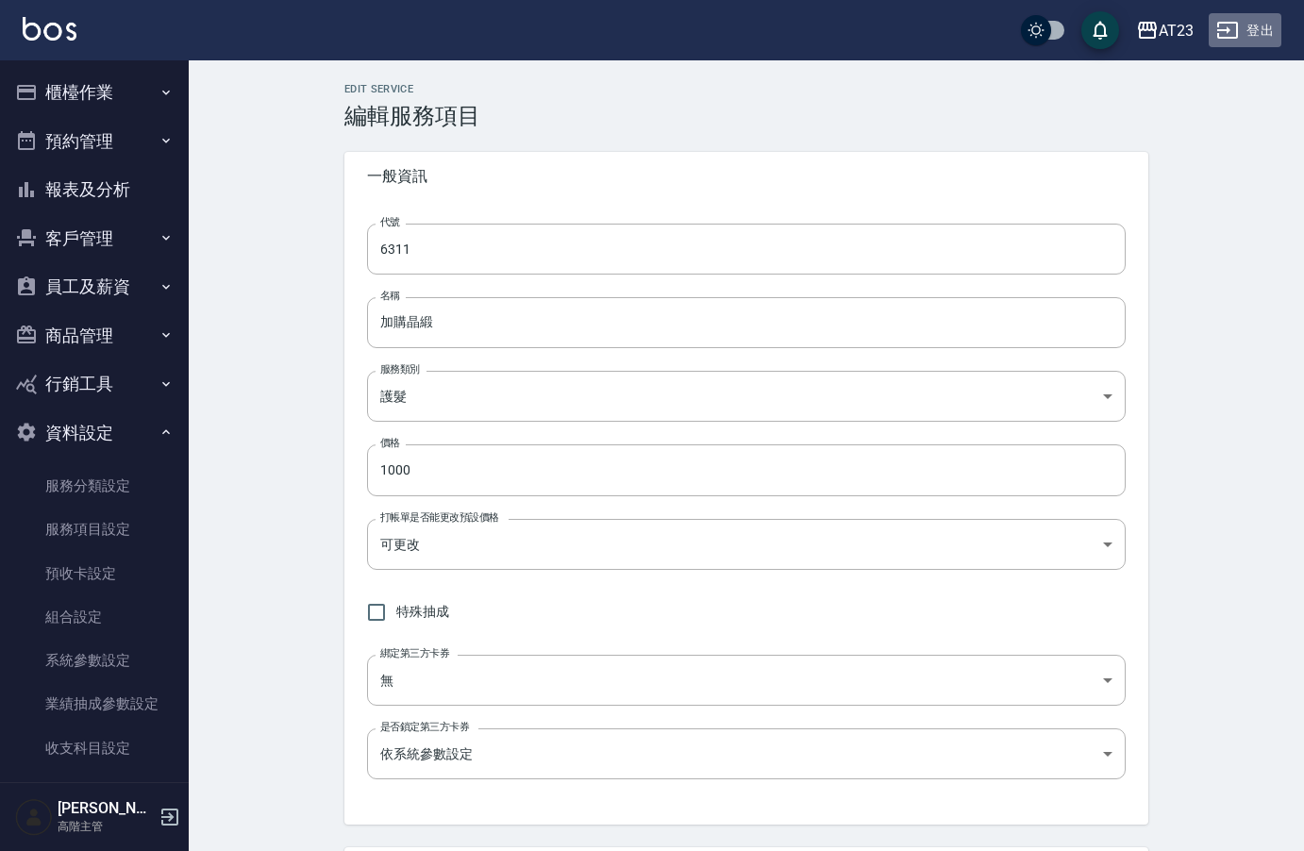
click at [1241, 25] on button "登出" at bounding box center [1245, 30] width 73 height 35
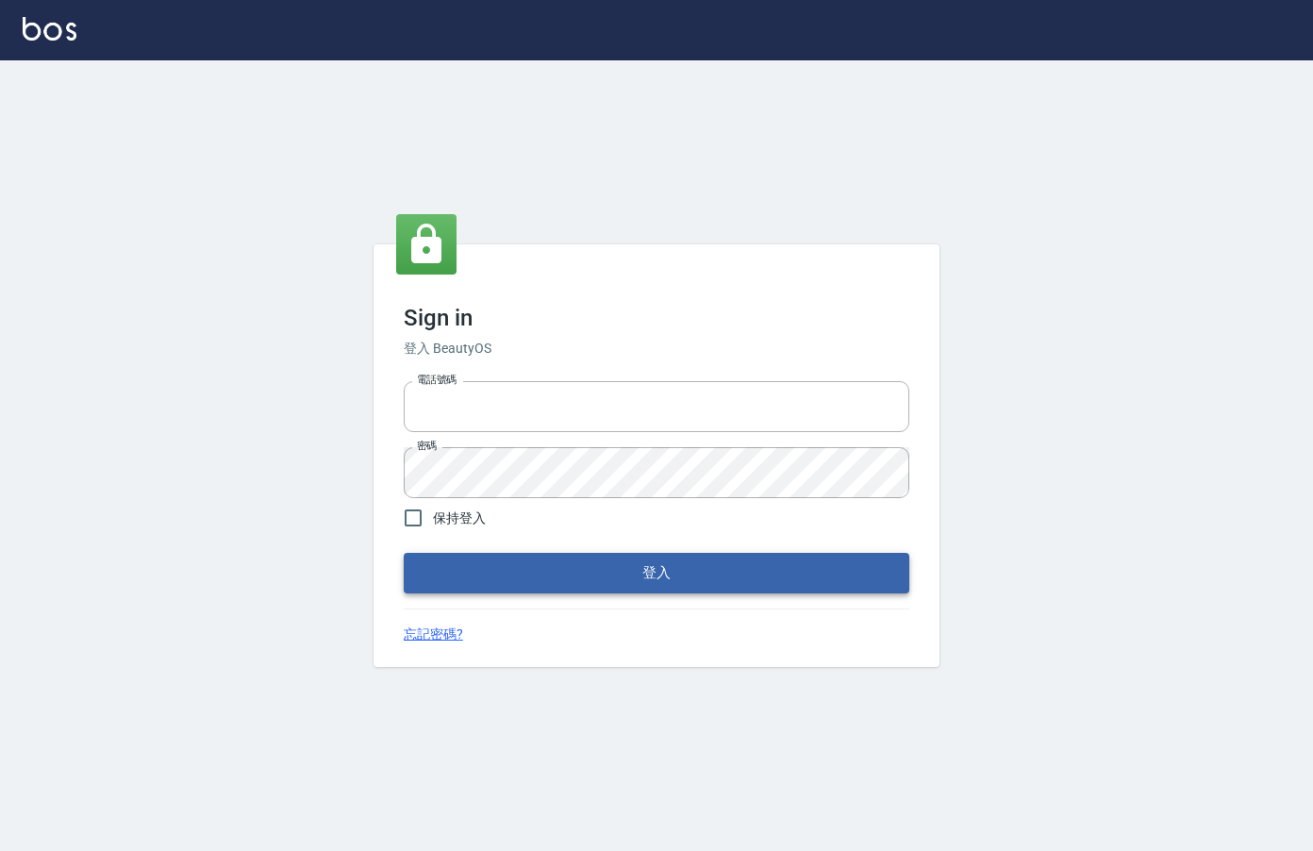
type input "0912850395"
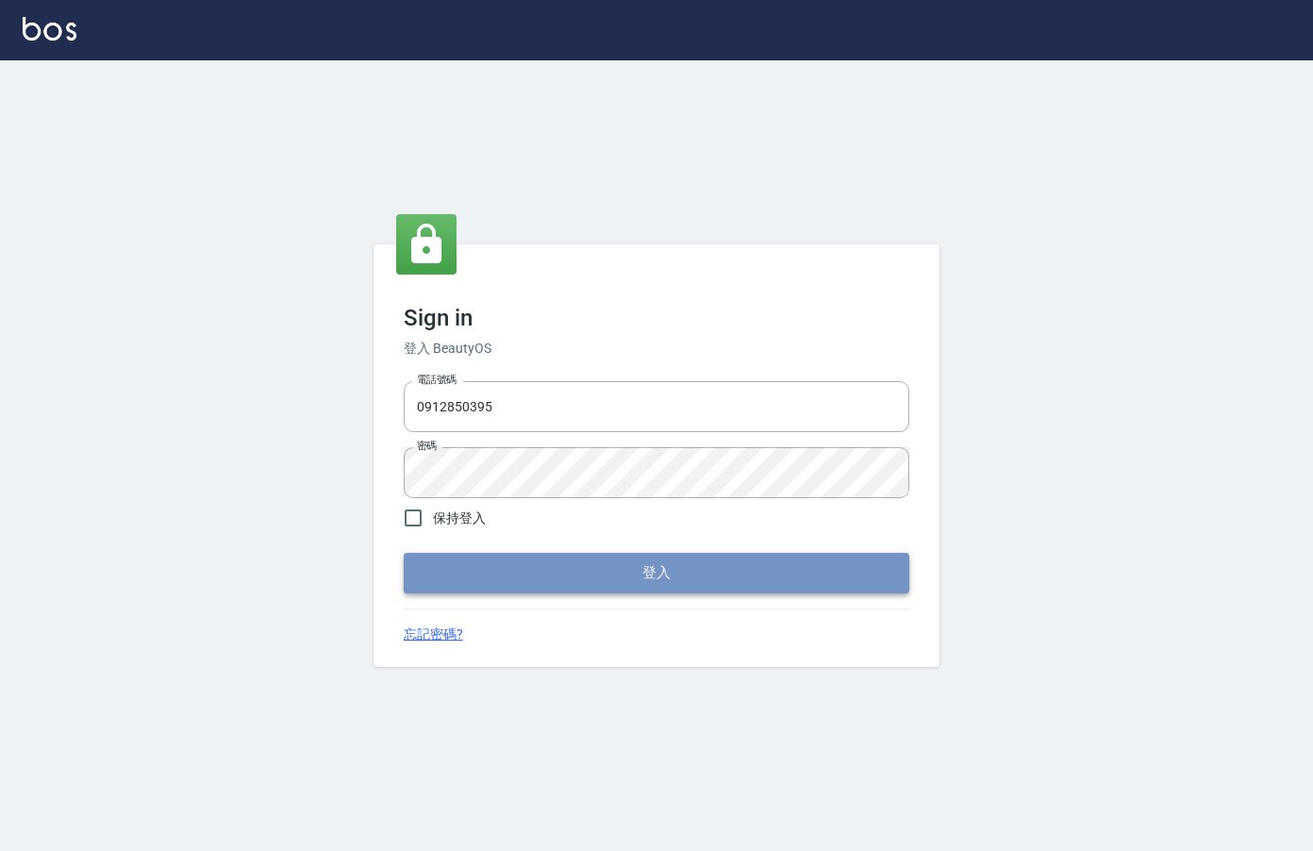
click at [525, 574] on button "登入" at bounding box center [657, 573] width 506 height 40
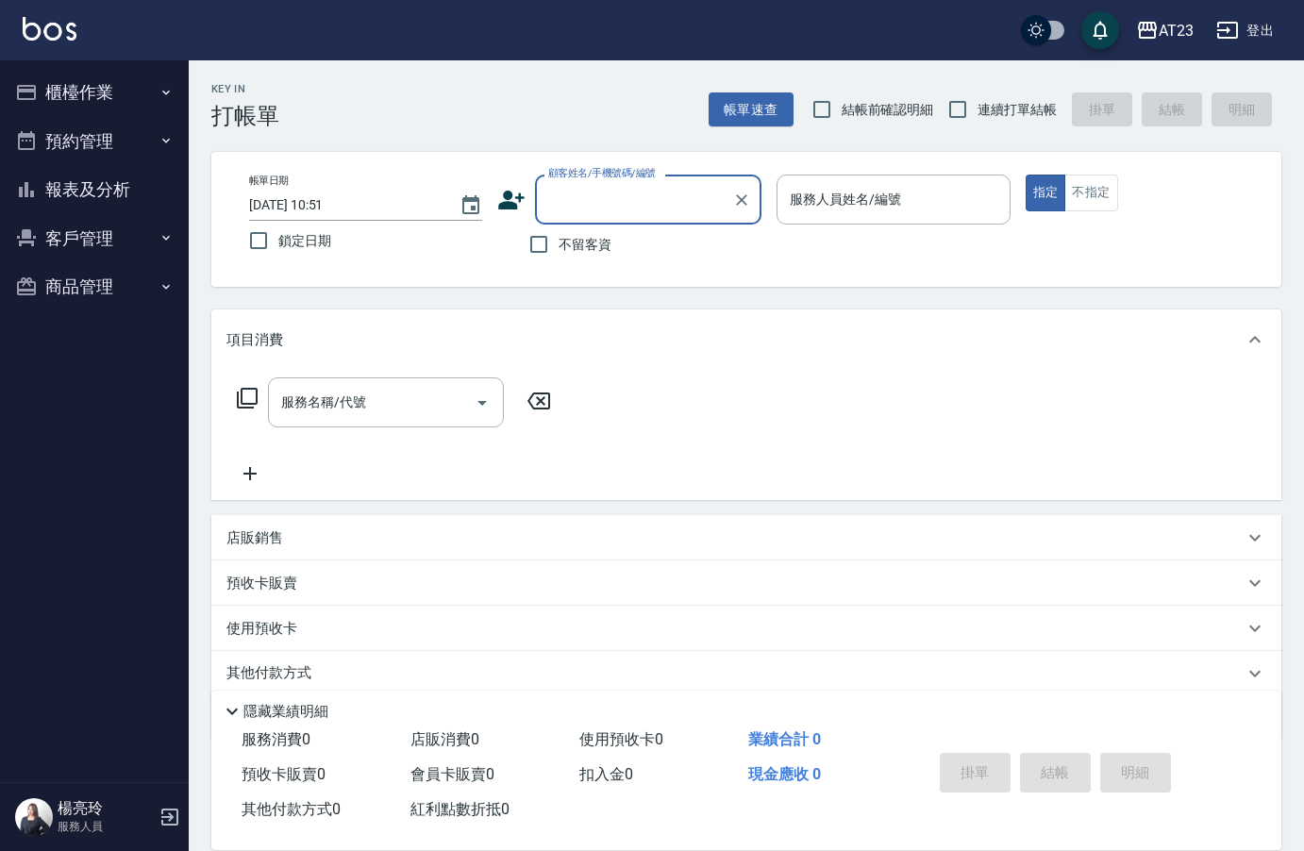
click at [67, 93] on button "櫃檯作業" at bounding box center [95, 92] width 174 height 49
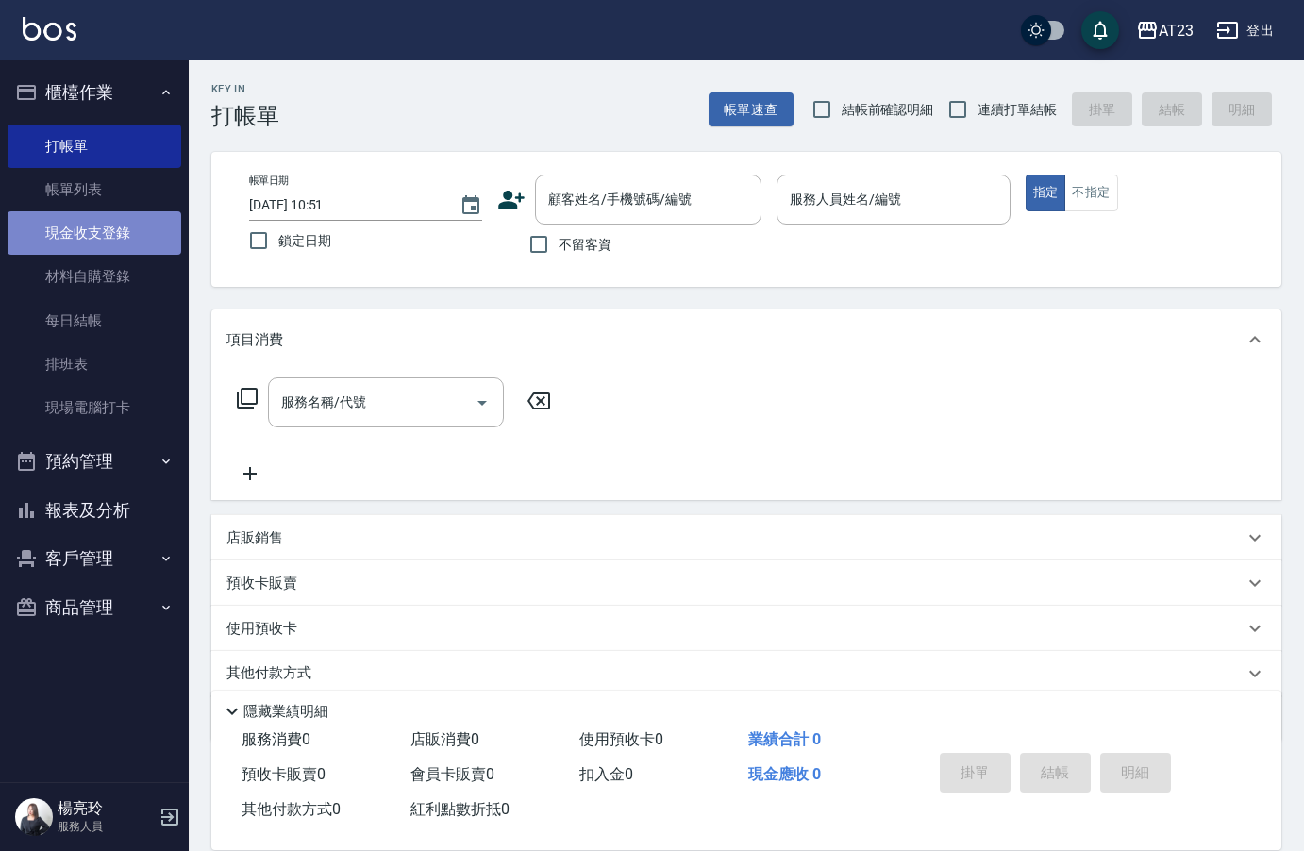
click at [77, 230] on link "現金收支登錄" at bounding box center [95, 232] width 174 height 43
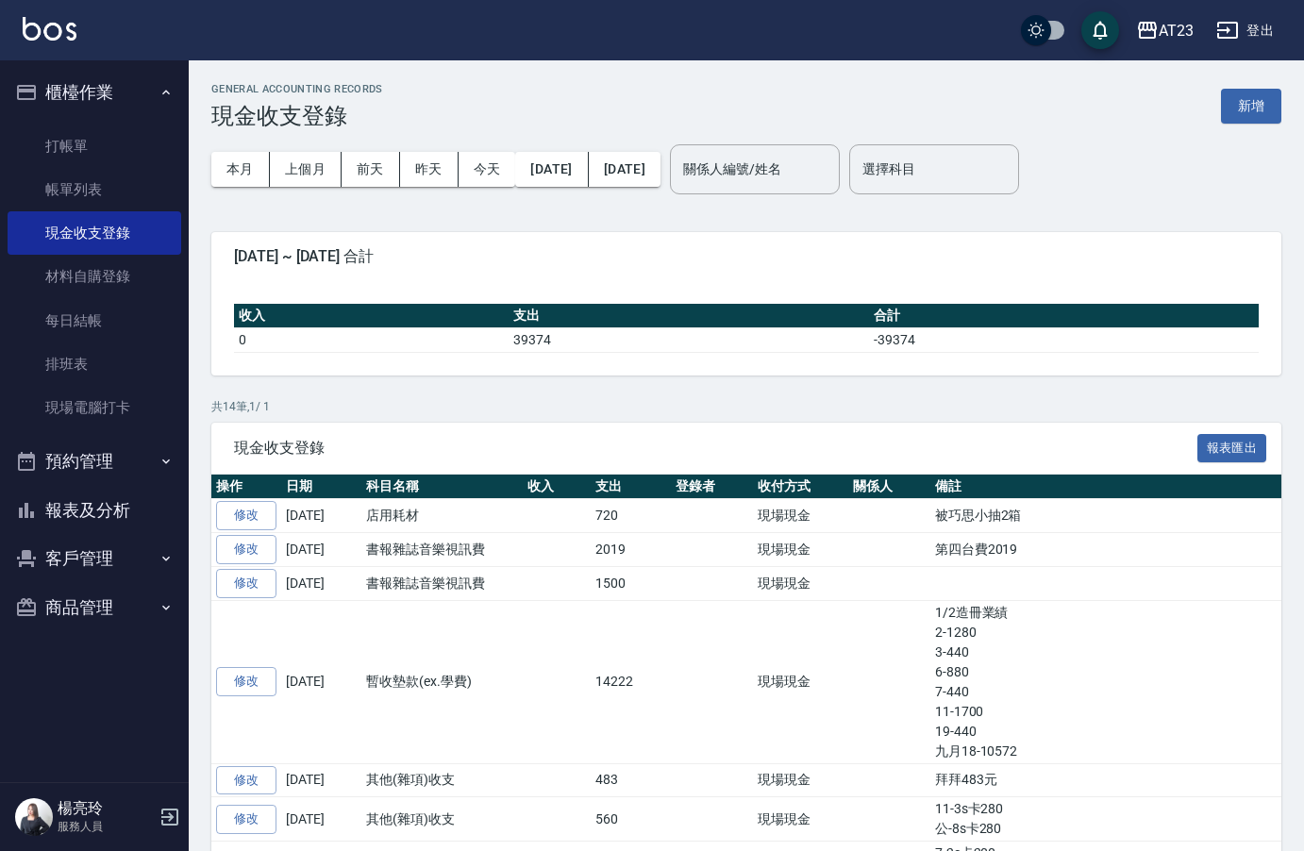
click at [71, 512] on button "報表及分析" at bounding box center [95, 510] width 174 height 49
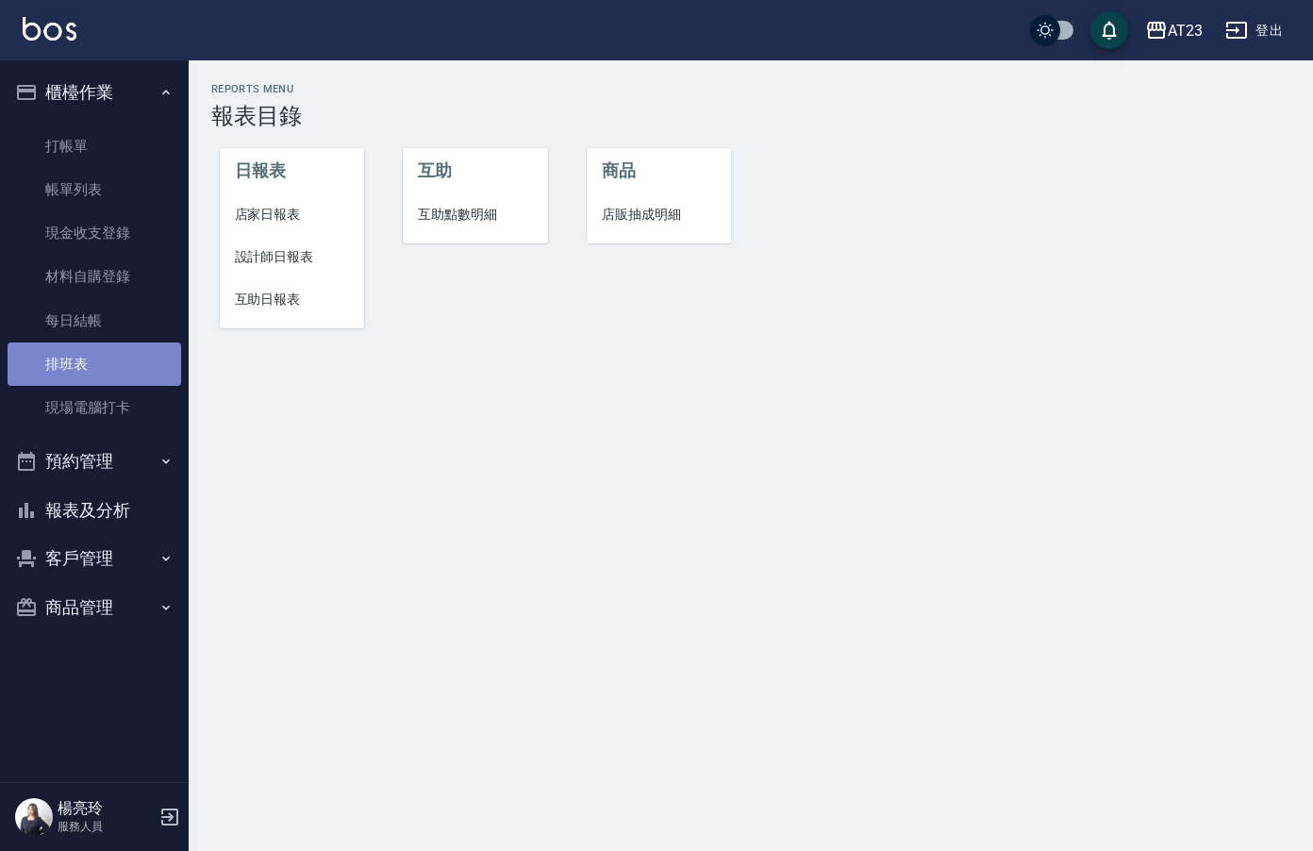
click at [130, 380] on link "排班表" at bounding box center [95, 363] width 174 height 43
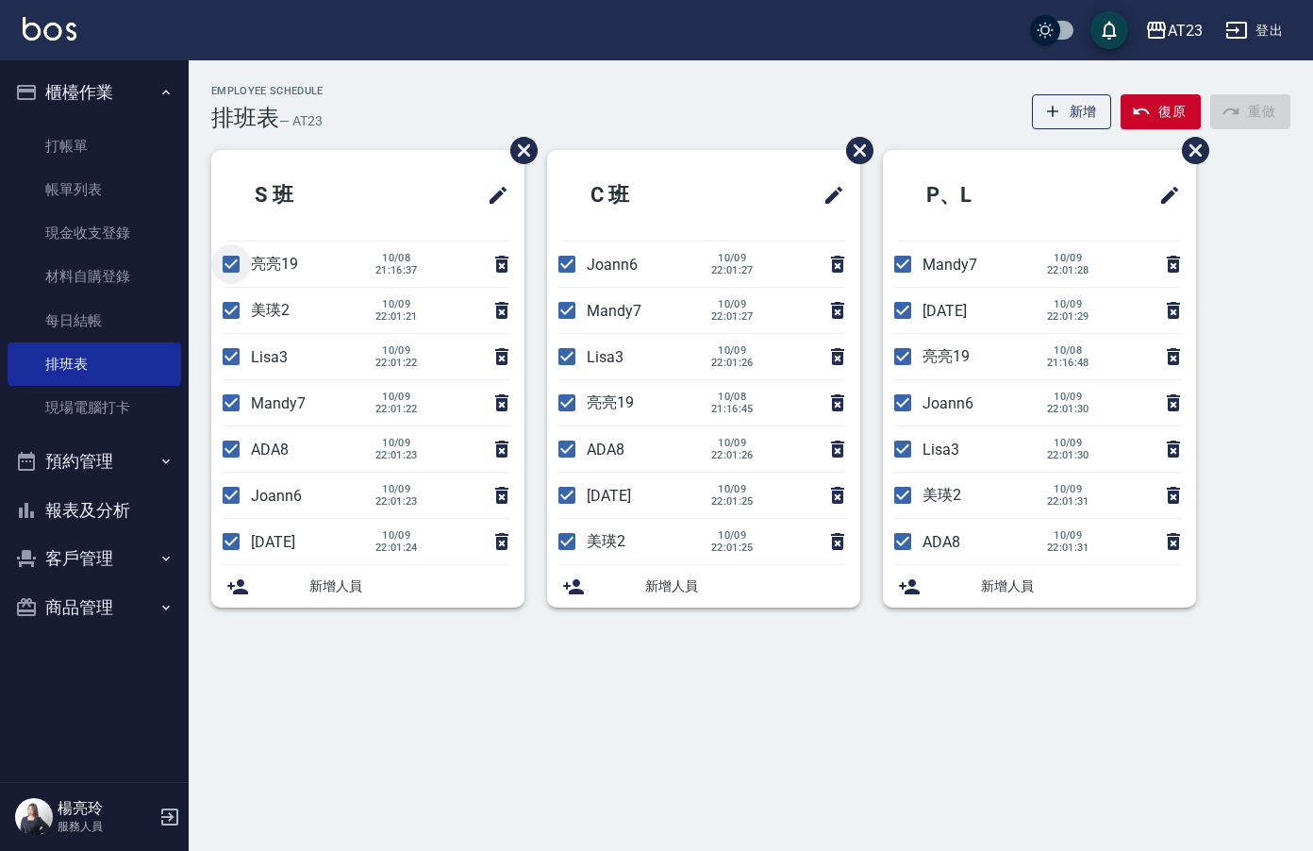
click at [221, 266] on input "checkbox" at bounding box center [231, 264] width 40 height 40
checkbox input "false"
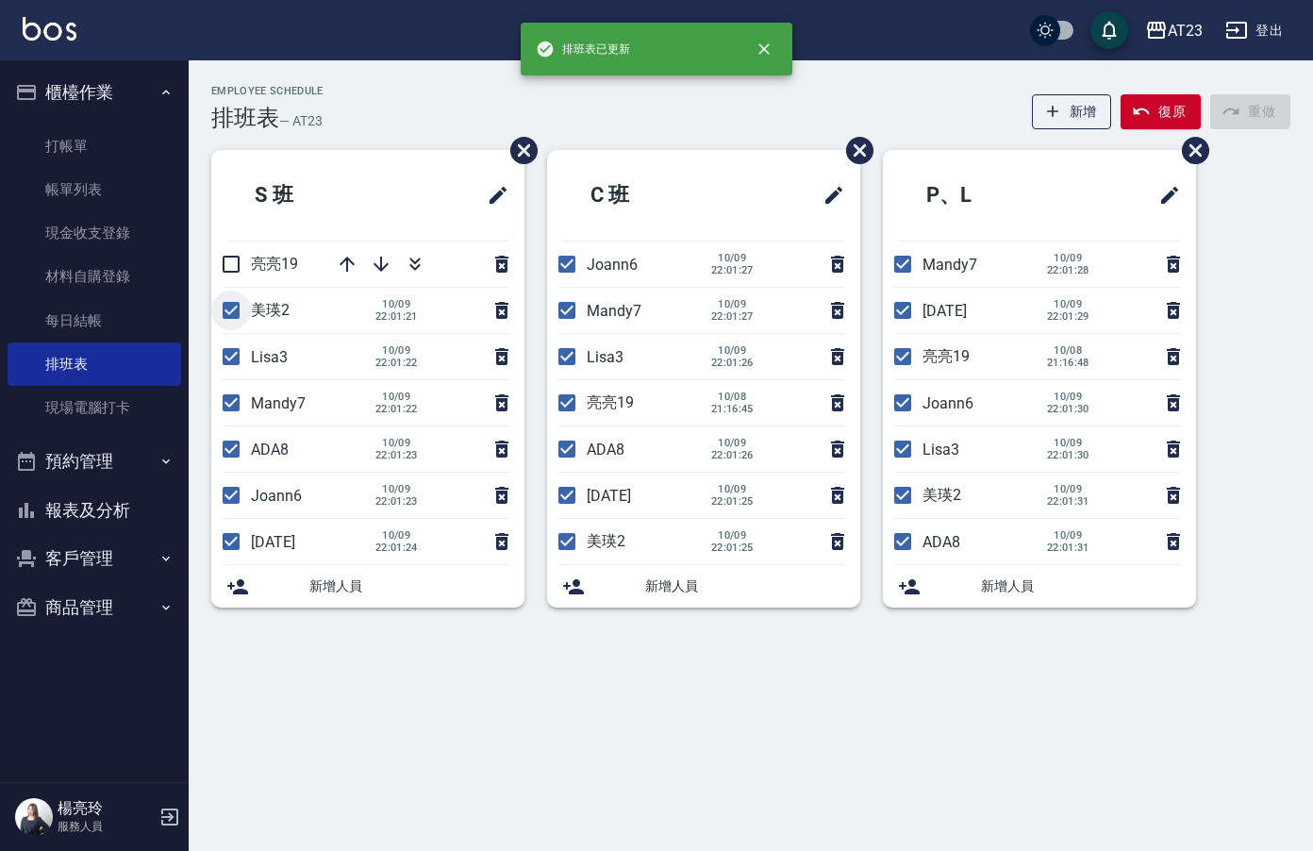
click at [220, 304] on input "checkbox" at bounding box center [231, 311] width 40 height 40
checkbox input "false"
click at [225, 358] on input "checkbox" at bounding box center [231, 357] width 40 height 40
checkbox input "false"
click at [228, 394] on input "checkbox" at bounding box center [231, 403] width 40 height 40
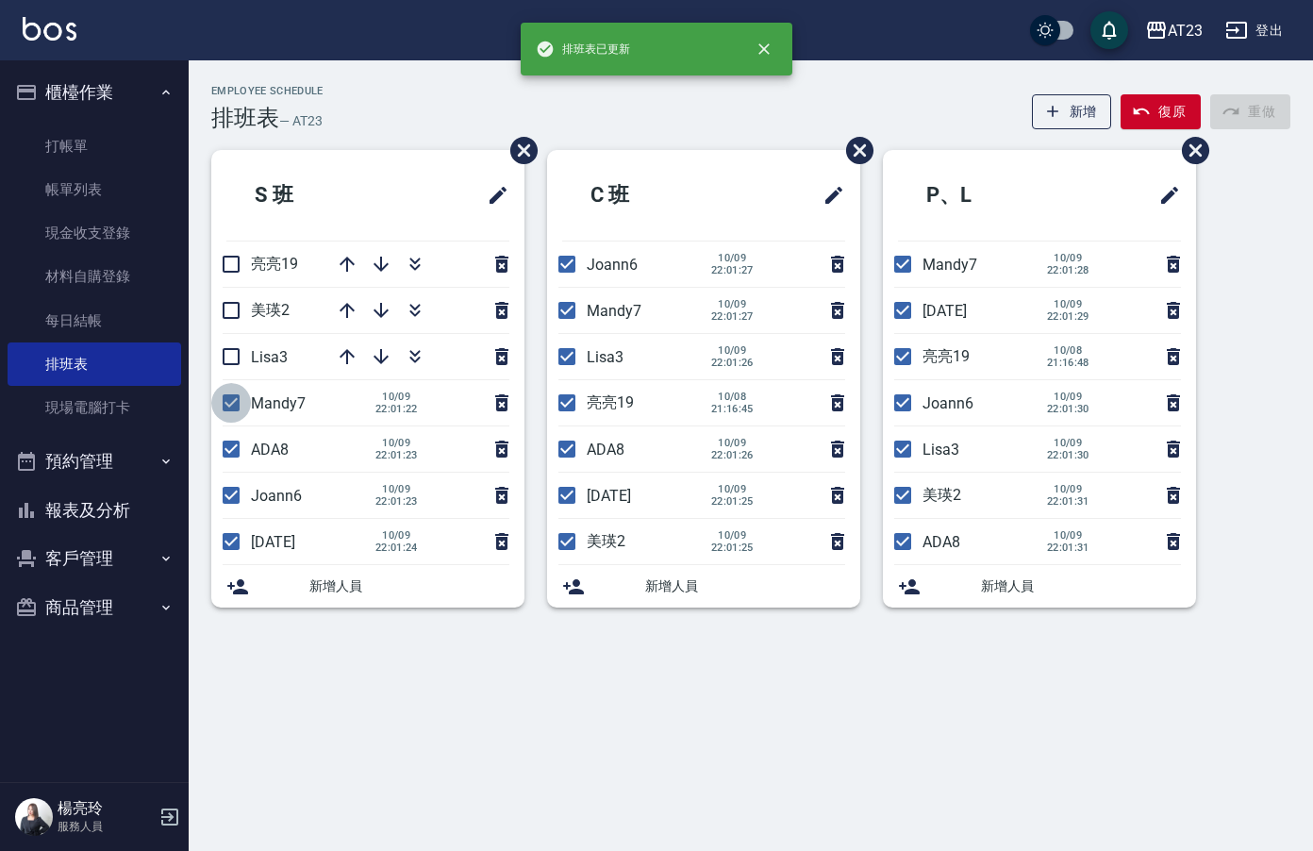
checkbox input "false"
click at [236, 451] on input "checkbox" at bounding box center [231, 449] width 40 height 40
checkbox input "false"
click at [219, 528] on input "checkbox" at bounding box center [231, 542] width 40 height 40
checkbox input "false"
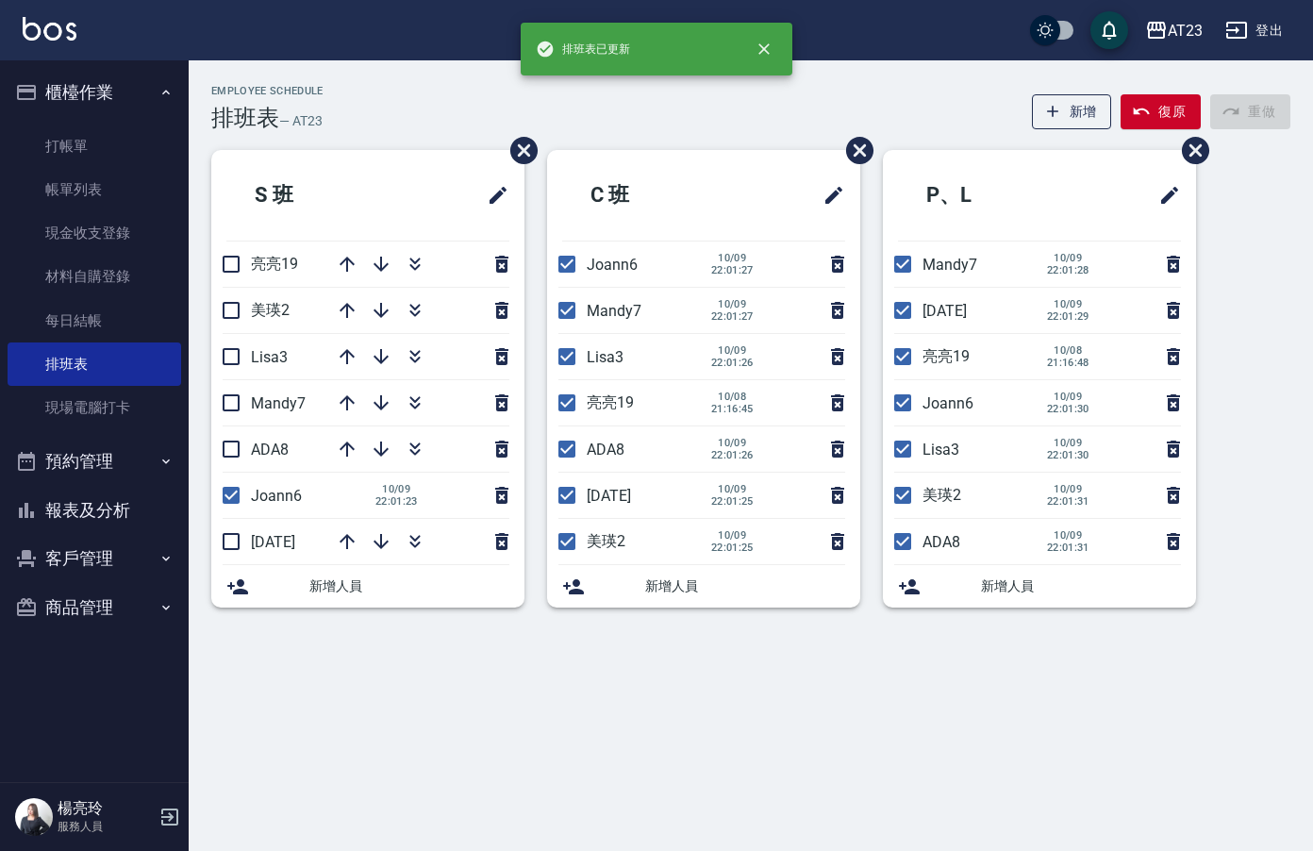
drag, startPoint x: 560, startPoint y: 258, endPoint x: 561, endPoint y: 277, distance: 19.8
click at [560, 259] on input "checkbox" at bounding box center [567, 264] width 40 height 40
checkbox input "false"
drag, startPoint x: 560, startPoint y: 298, endPoint x: 567, endPoint y: 333, distance: 35.5
click at [560, 300] on input "checkbox" at bounding box center [567, 311] width 40 height 40
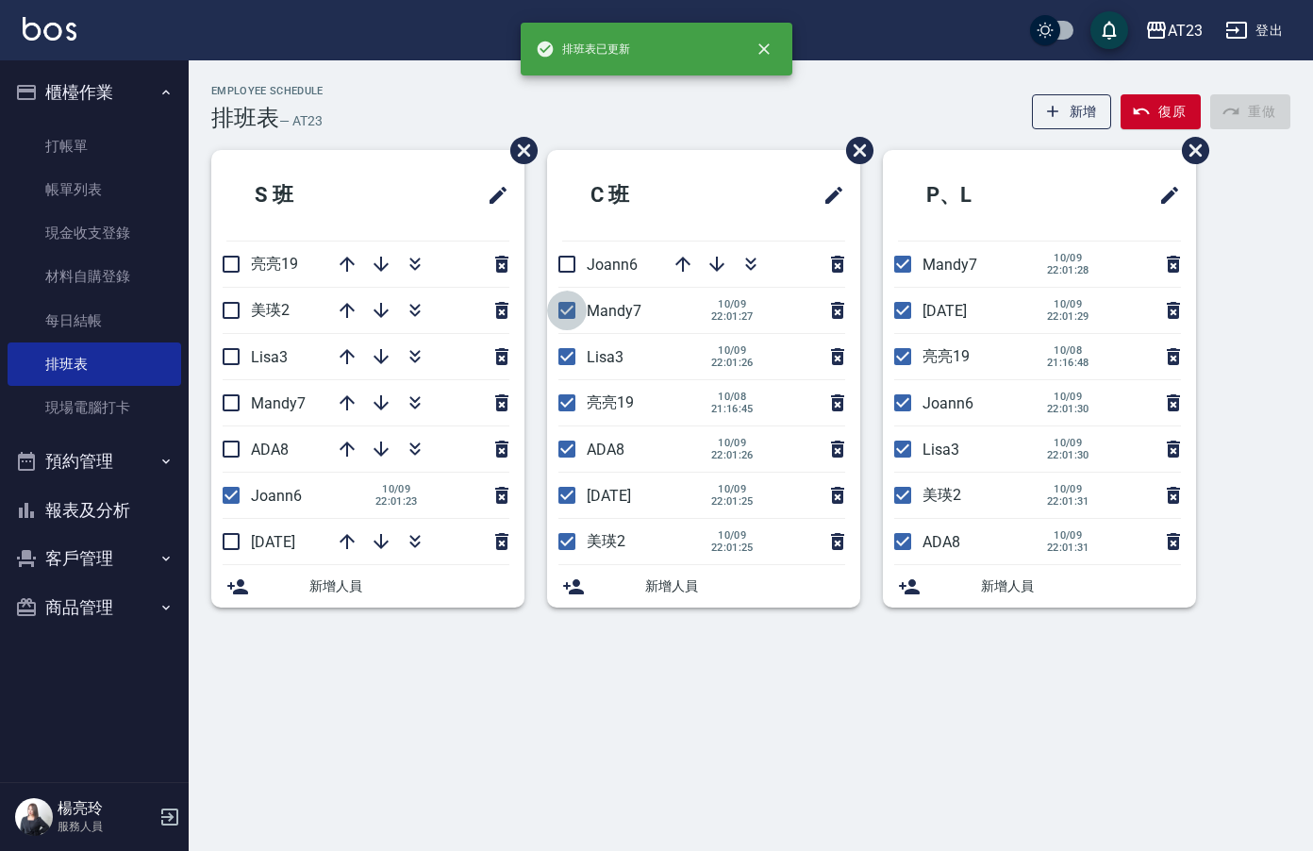
checkbox input "false"
click at [566, 349] on input "checkbox" at bounding box center [567, 357] width 40 height 40
checkbox input "false"
click at [570, 408] on input "checkbox" at bounding box center [567, 403] width 40 height 40
checkbox input "false"
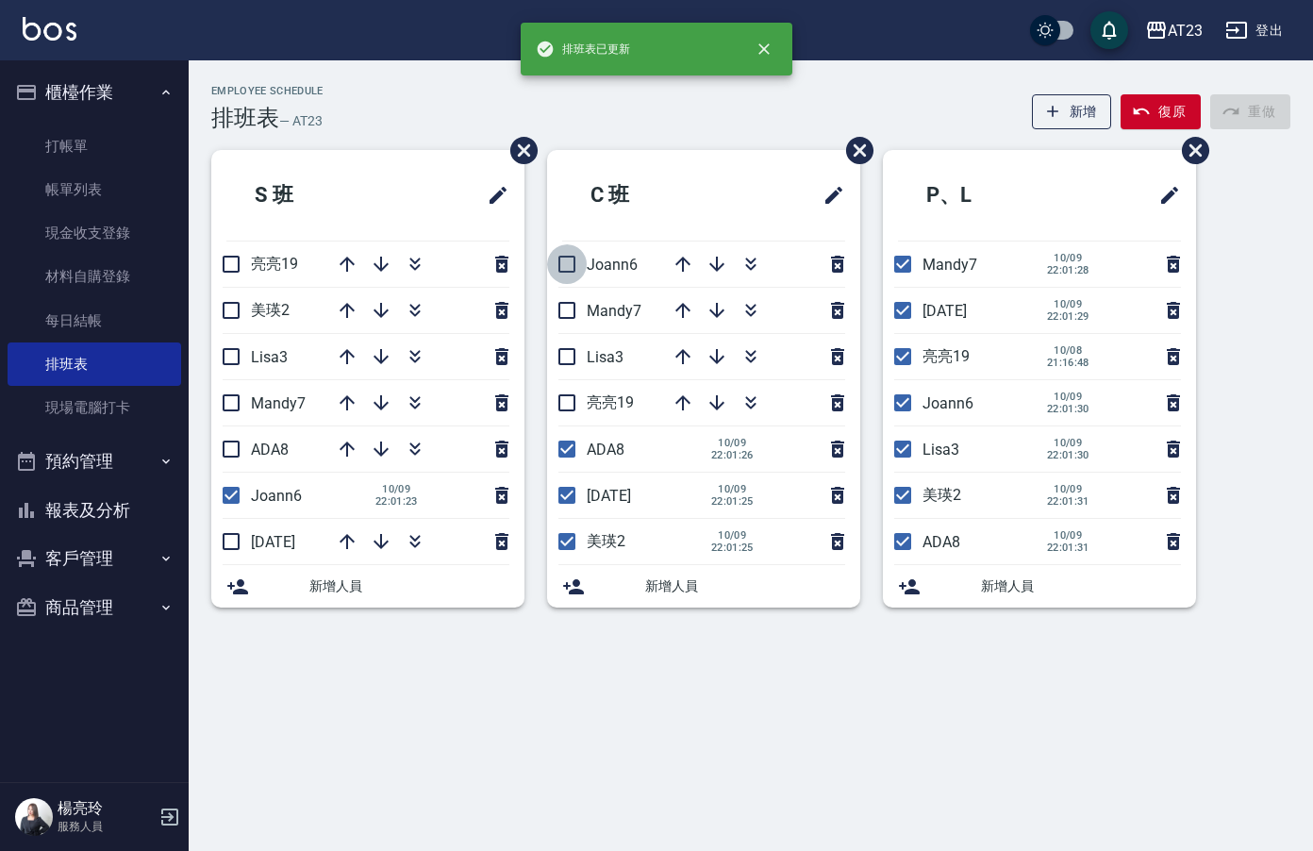
click at [570, 261] on input "checkbox" at bounding box center [567, 264] width 40 height 40
checkbox input "true"
click at [564, 479] on input "checkbox" at bounding box center [567, 495] width 40 height 40
checkbox input "false"
drag, startPoint x: 575, startPoint y: 545, endPoint x: 575, endPoint y: 492, distance: 52.8
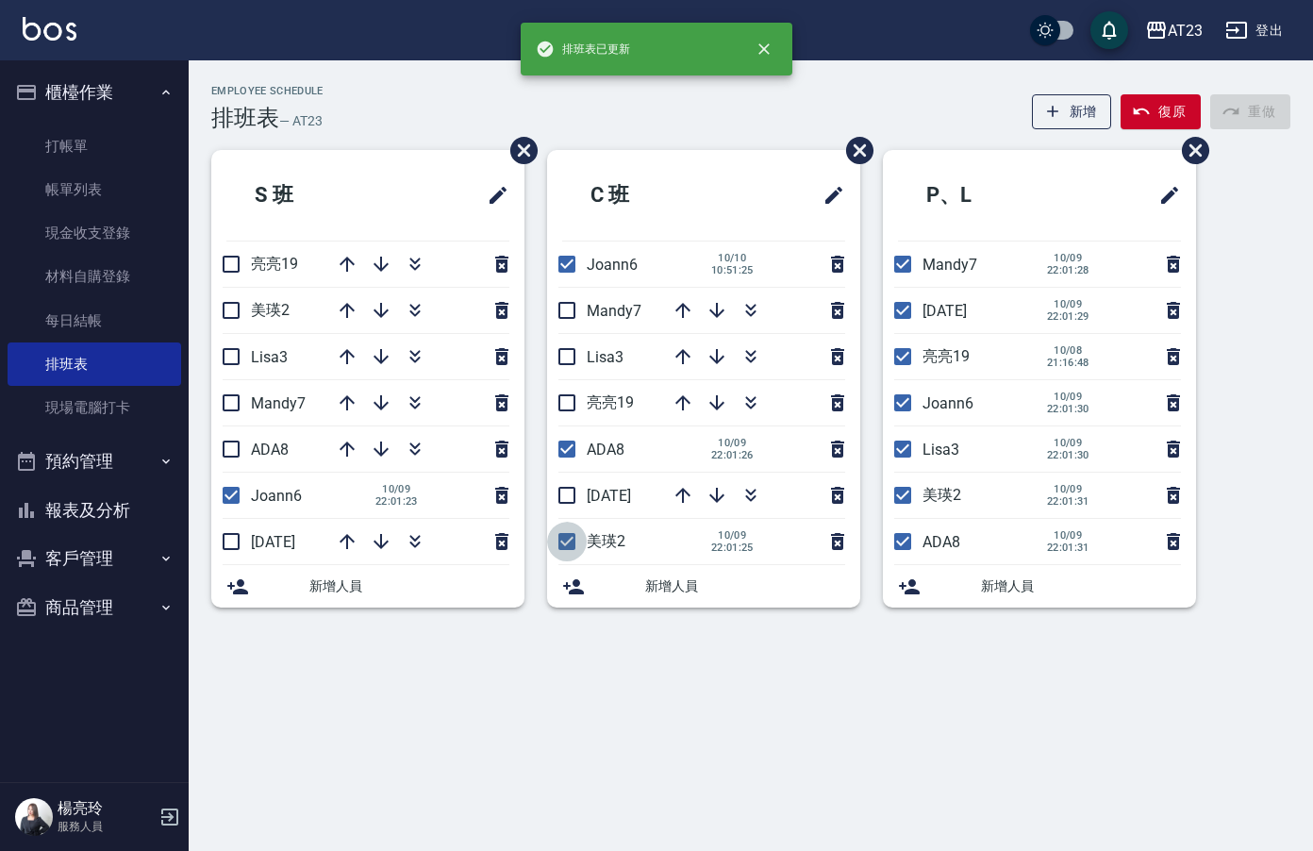
click at [574, 541] on input "checkbox" at bounding box center [567, 542] width 40 height 40
checkbox input "false"
click at [571, 451] on input "checkbox" at bounding box center [567, 449] width 40 height 40
checkbox input "false"
click at [911, 263] on input "checkbox" at bounding box center [903, 264] width 40 height 40
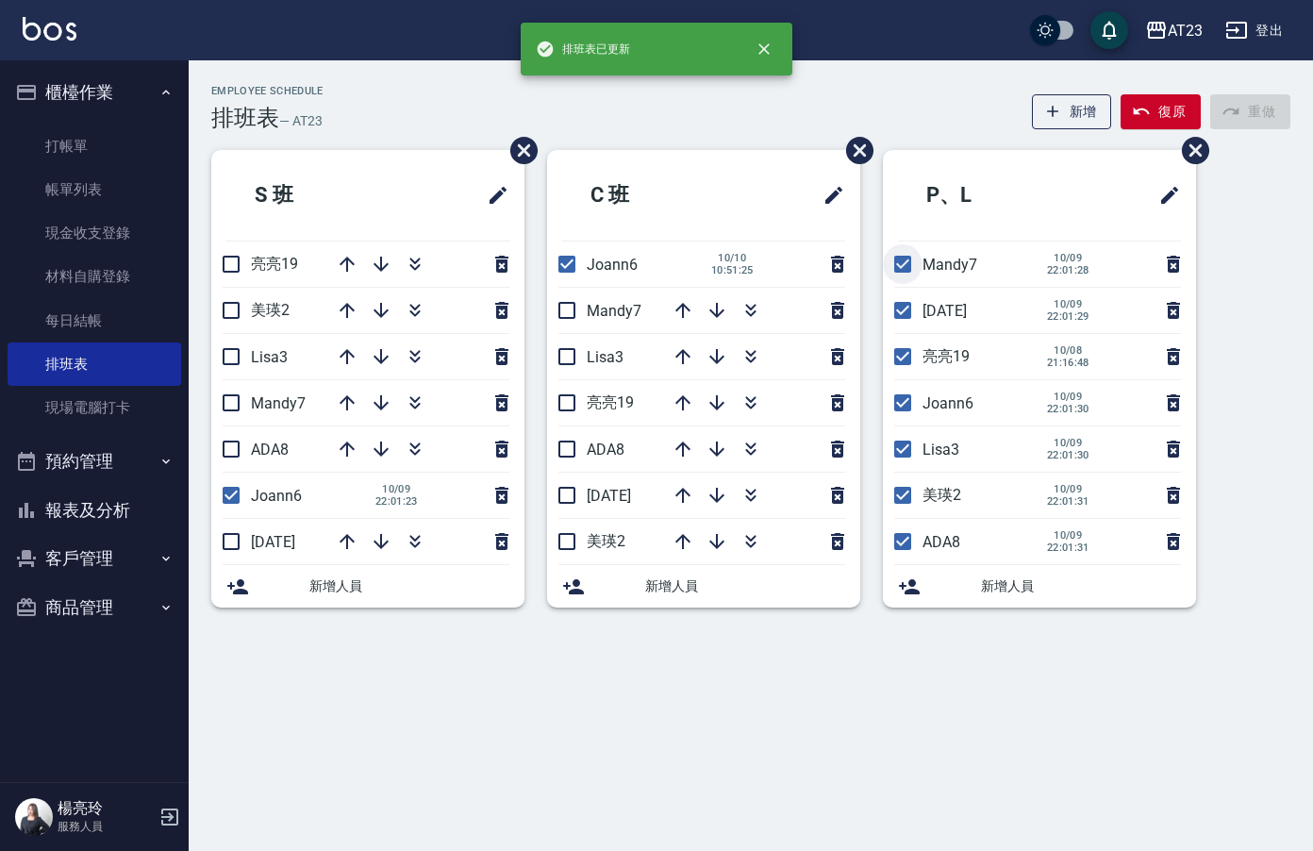
checkbox input "false"
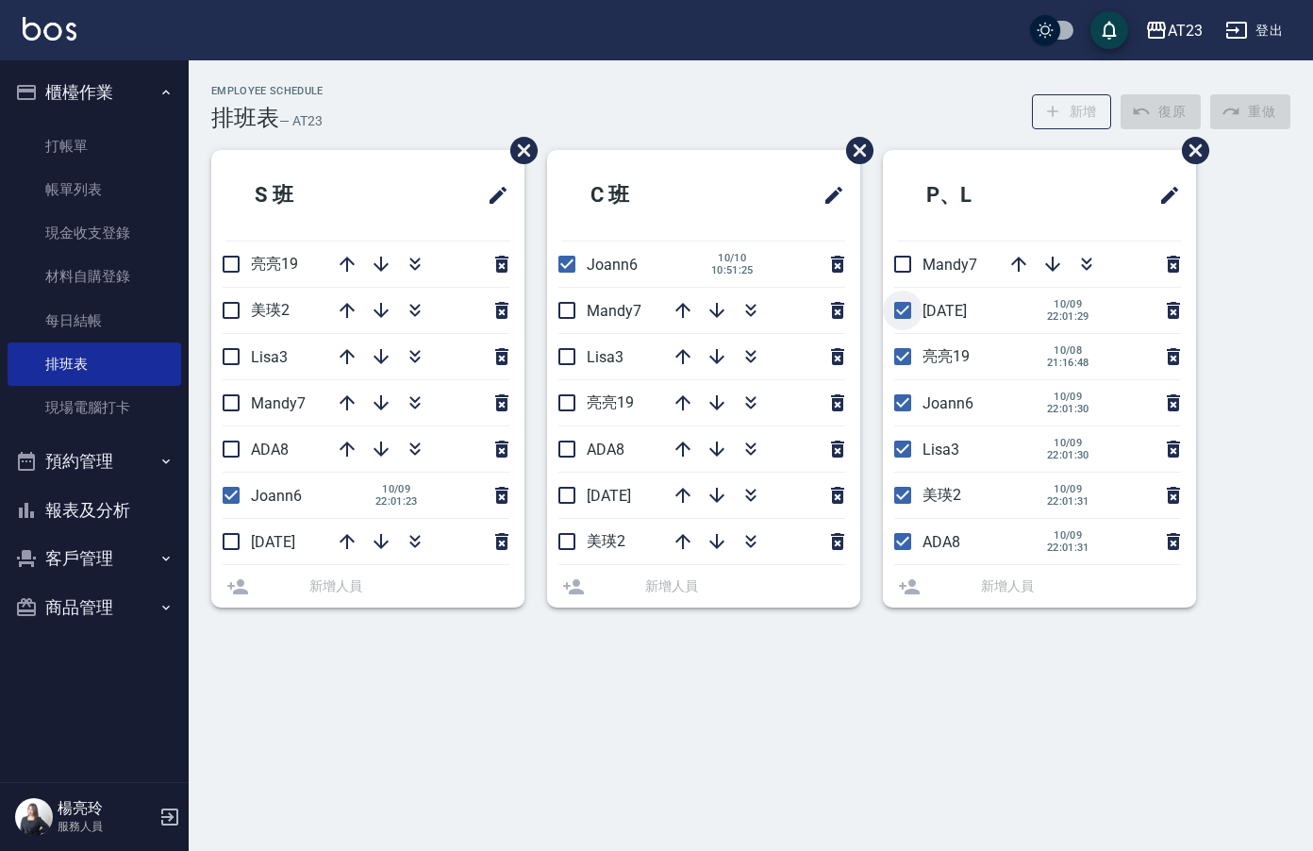
click at [905, 300] on li "[DATE] [DATE] 22:01:29" at bounding box center [1039, 310] width 313 height 45
click at [909, 314] on input "checkbox" at bounding box center [903, 311] width 40 height 40
checkbox input "false"
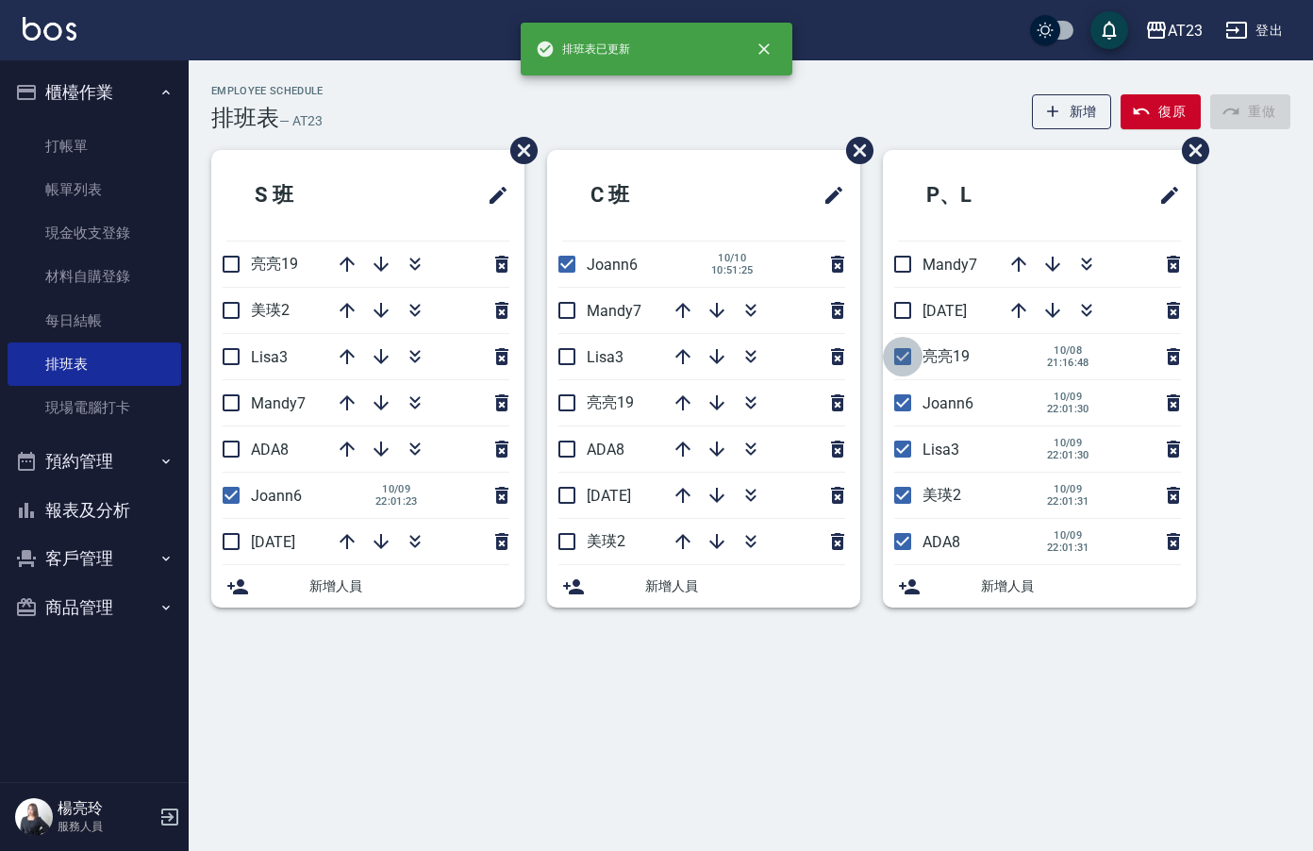
drag, startPoint x: 908, startPoint y: 354, endPoint x: 907, endPoint y: 382, distance: 28.3
click at [908, 355] on input "checkbox" at bounding box center [903, 357] width 40 height 40
checkbox input "false"
drag, startPoint x: 906, startPoint y: 452, endPoint x: 906, endPoint y: 470, distance: 17.9
click at [906, 454] on input "checkbox" at bounding box center [903, 449] width 40 height 40
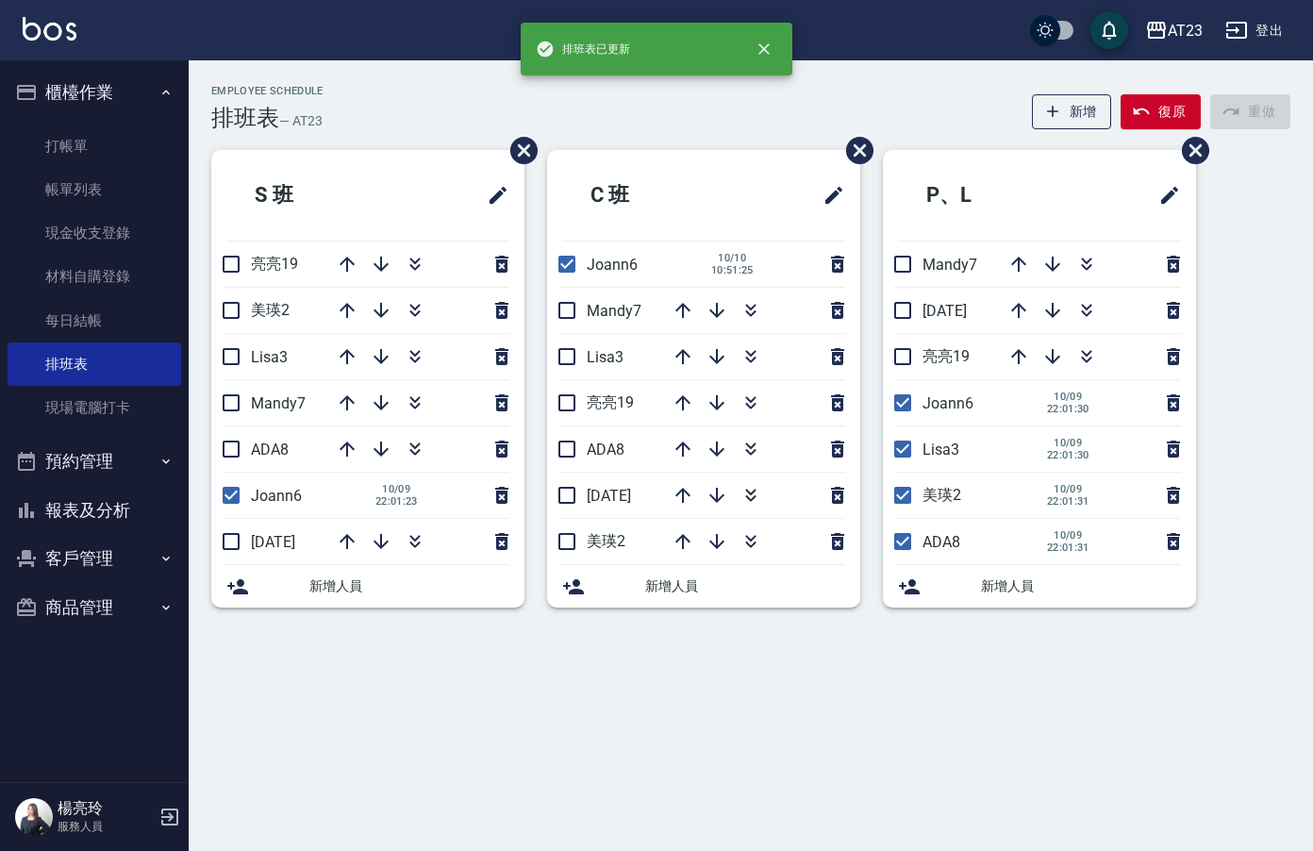
checkbox input "false"
drag, startPoint x: 905, startPoint y: 492, endPoint x: 914, endPoint y: 537, distance: 45.3
click at [906, 500] on input "checkbox" at bounding box center [903, 495] width 40 height 40
checkbox input "false"
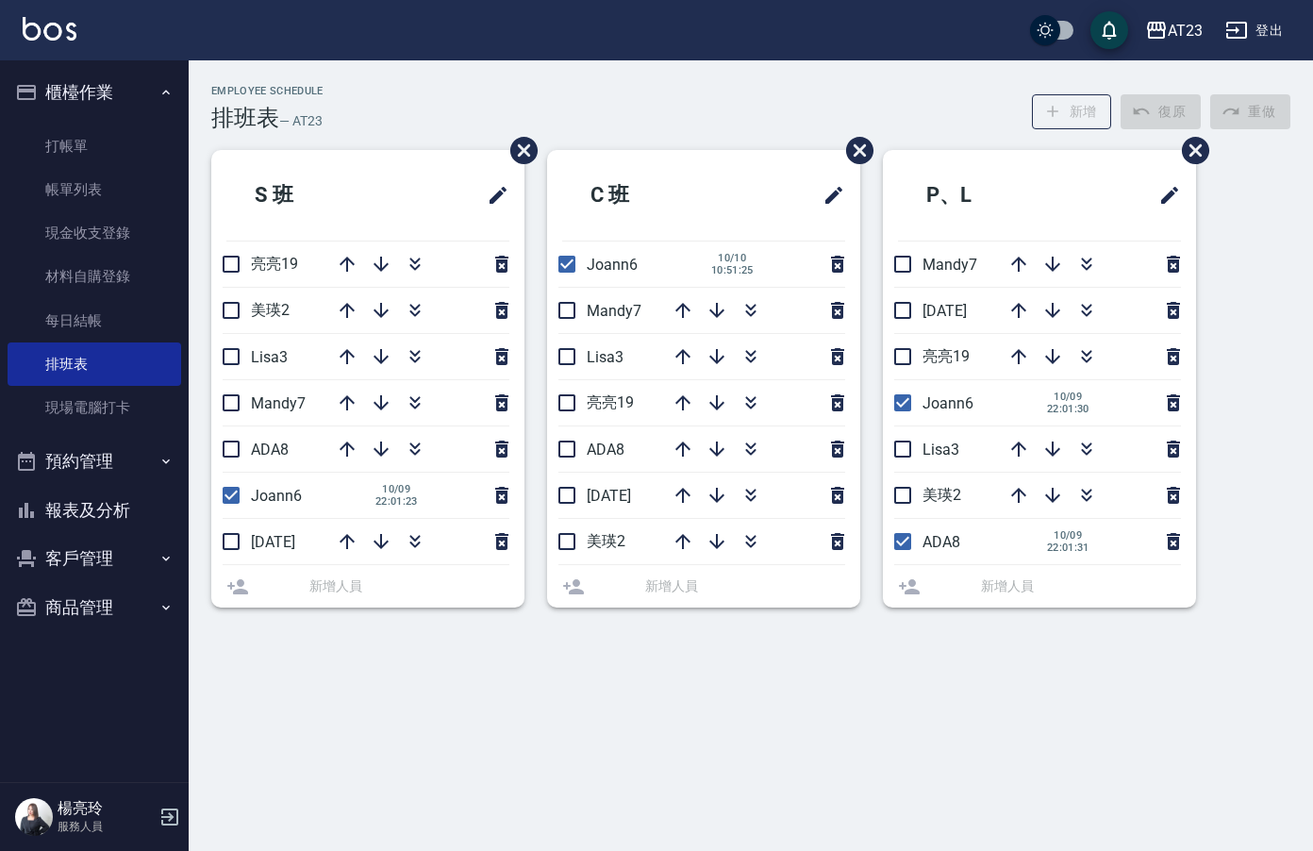
click at [919, 541] on input "checkbox" at bounding box center [903, 542] width 40 height 40
checkbox input "false"
